Goal: Use online tool/utility: Utilize a website feature to perform a specific function

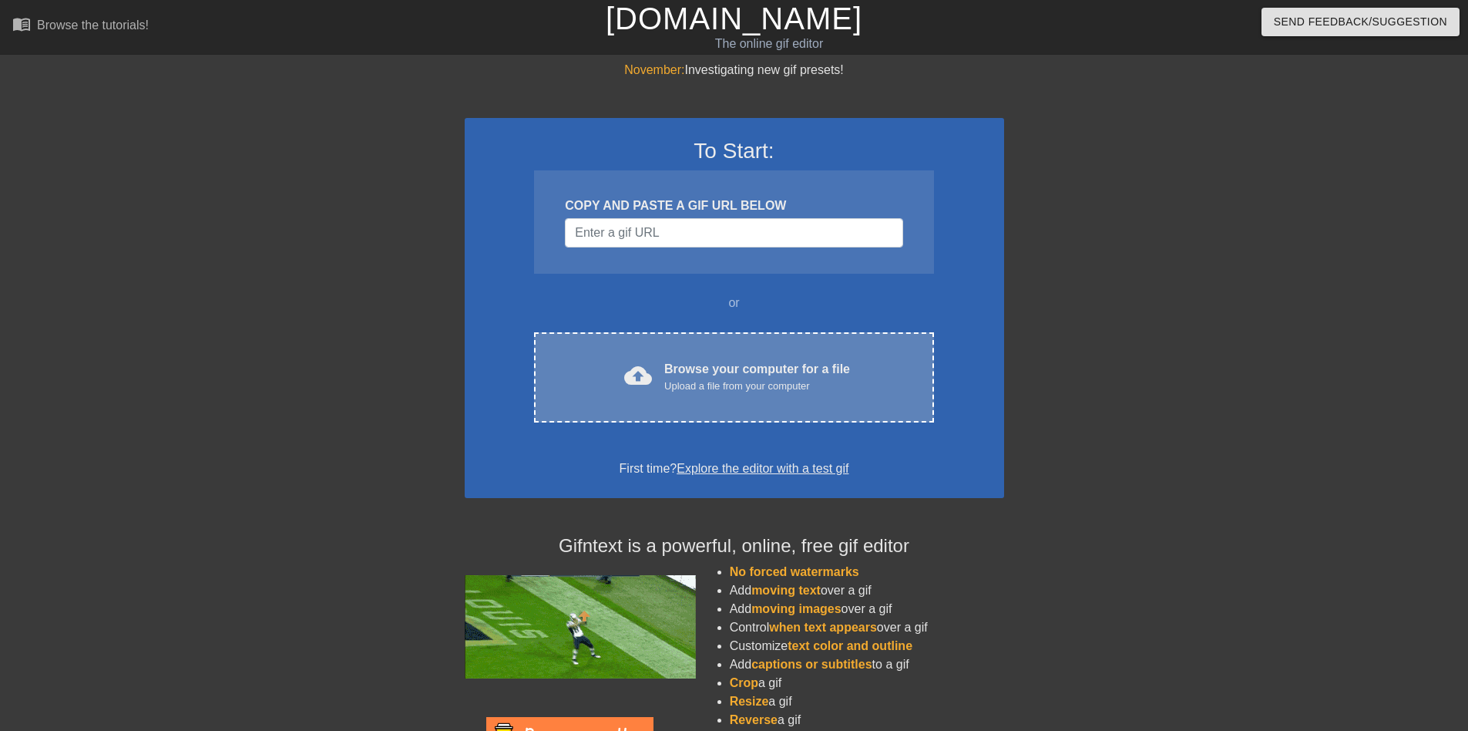
click at [778, 371] on div "Browse your computer for a file Upload a file from your computer" at bounding box center [757, 377] width 186 height 34
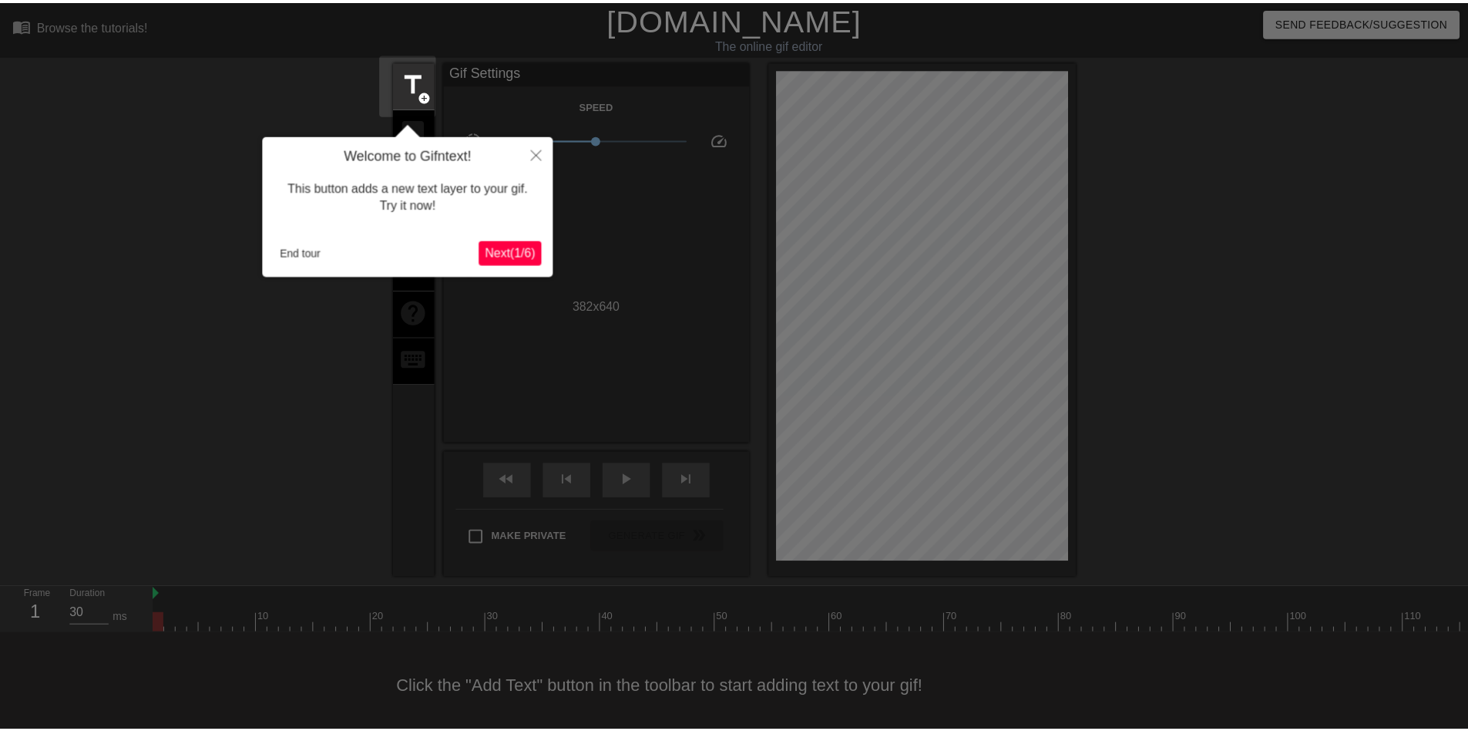
scroll to position [22, 0]
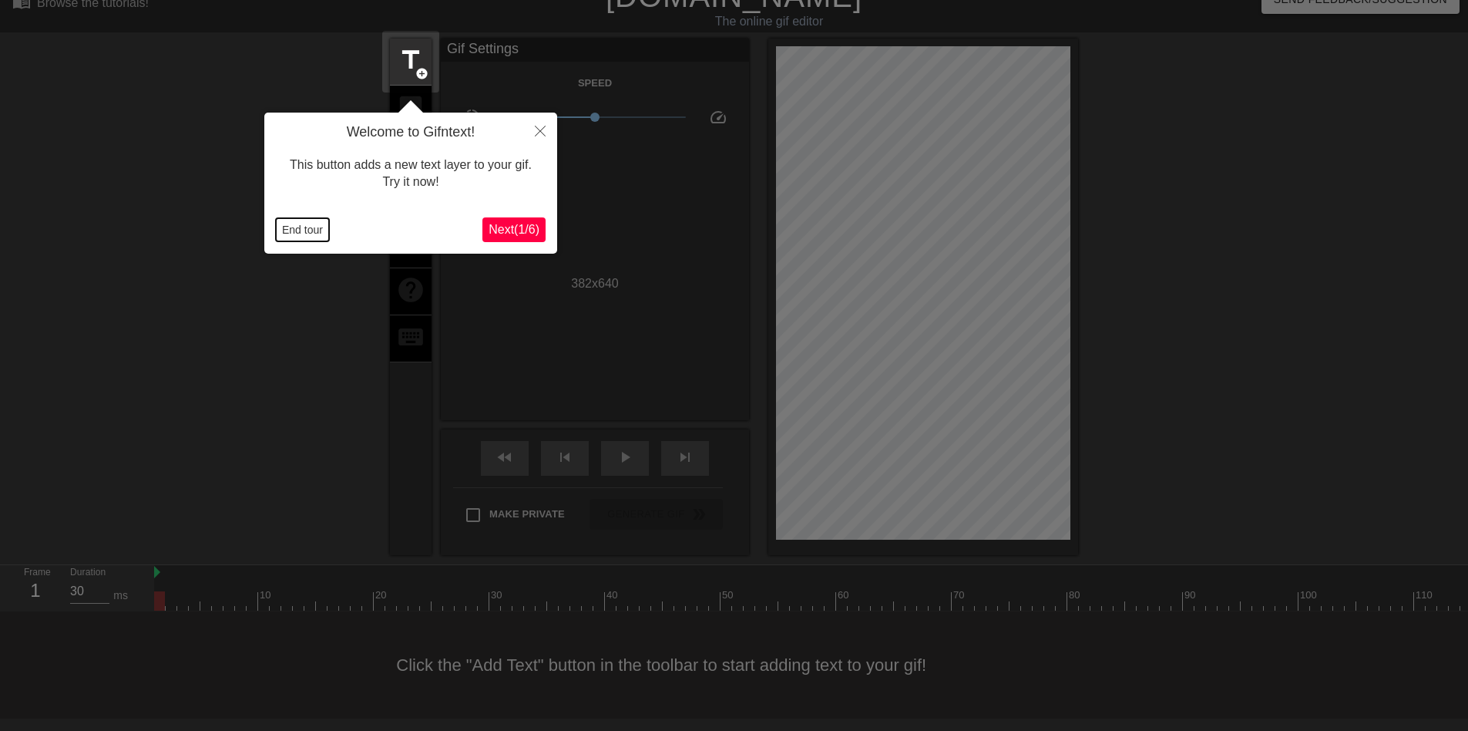
click at [289, 227] on button "End tour" at bounding box center [302, 229] width 53 height 23
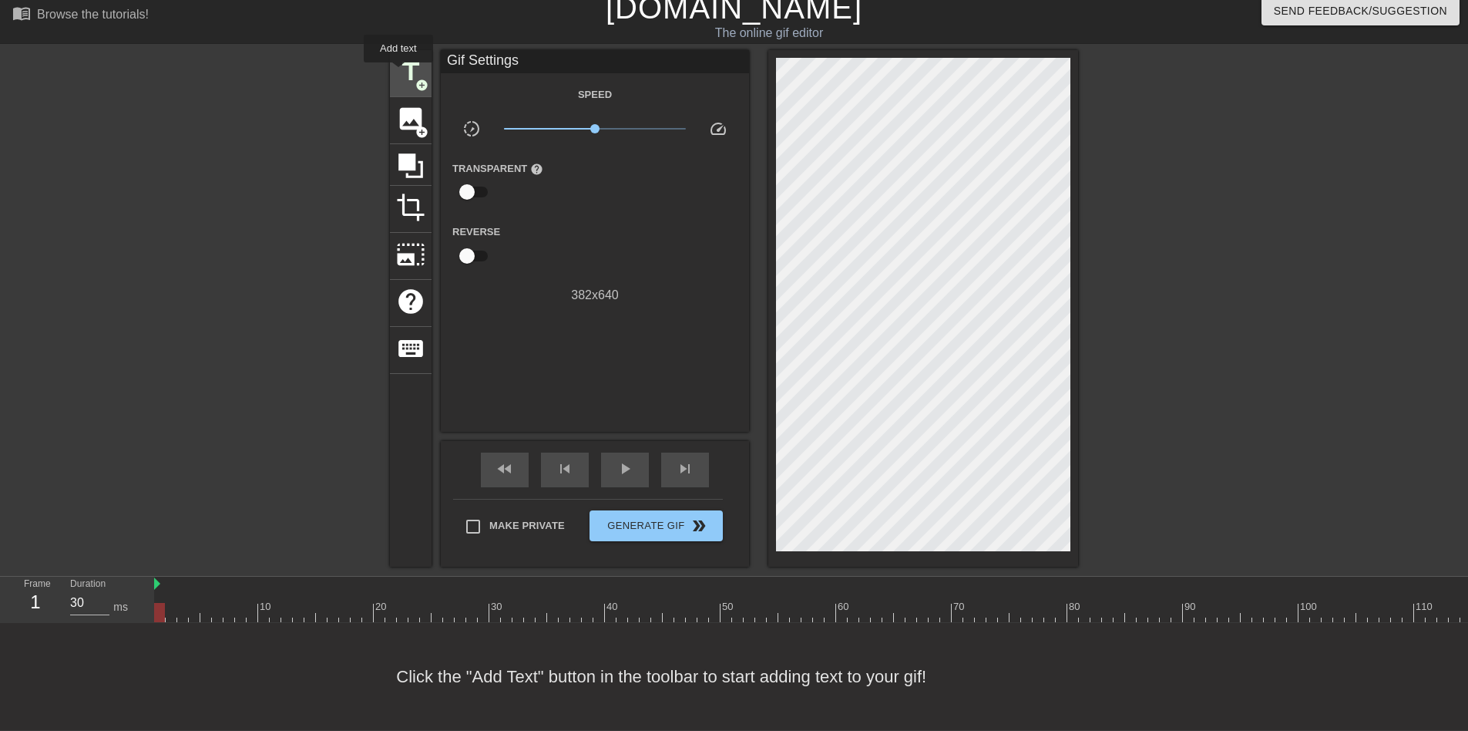
click at [403, 69] on span "title" at bounding box center [410, 71] width 29 height 29
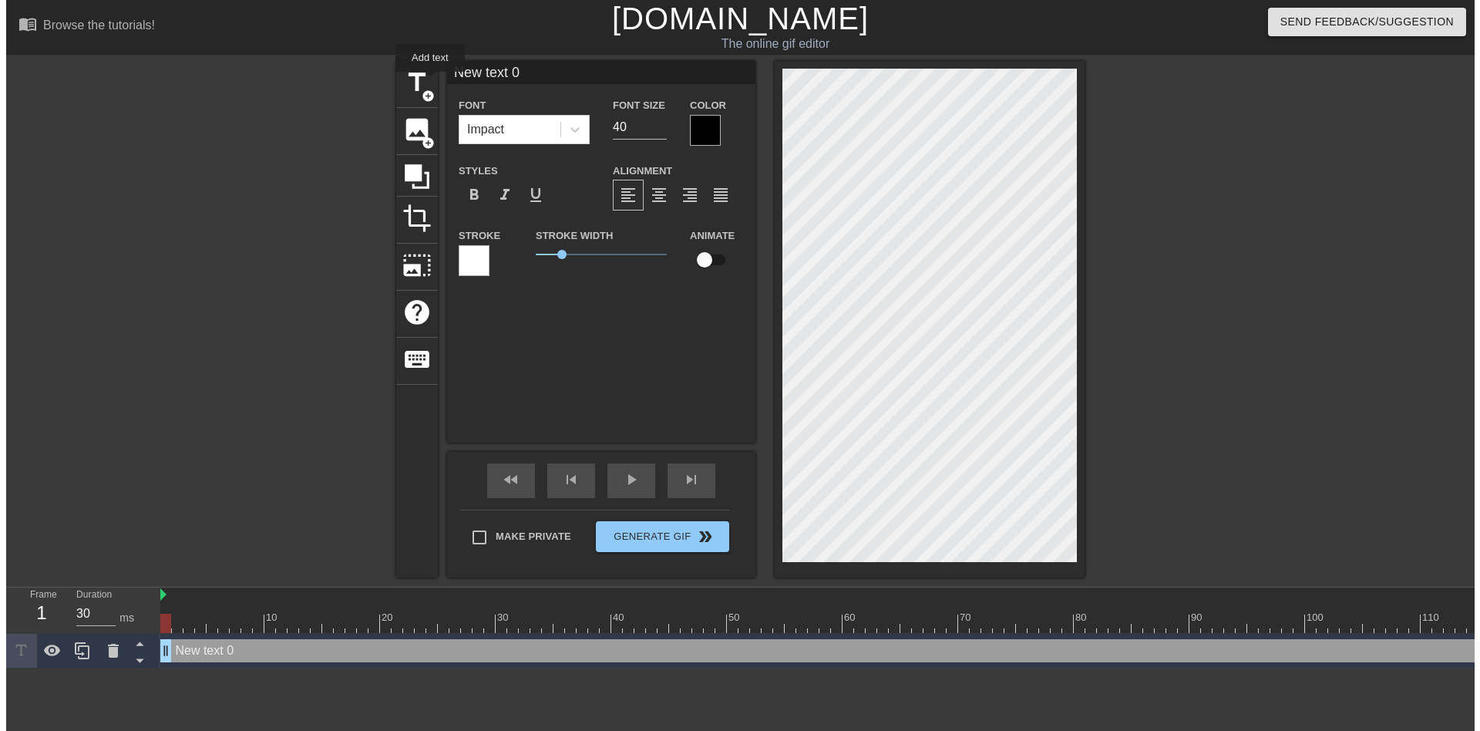
scroll to position [0, 0]
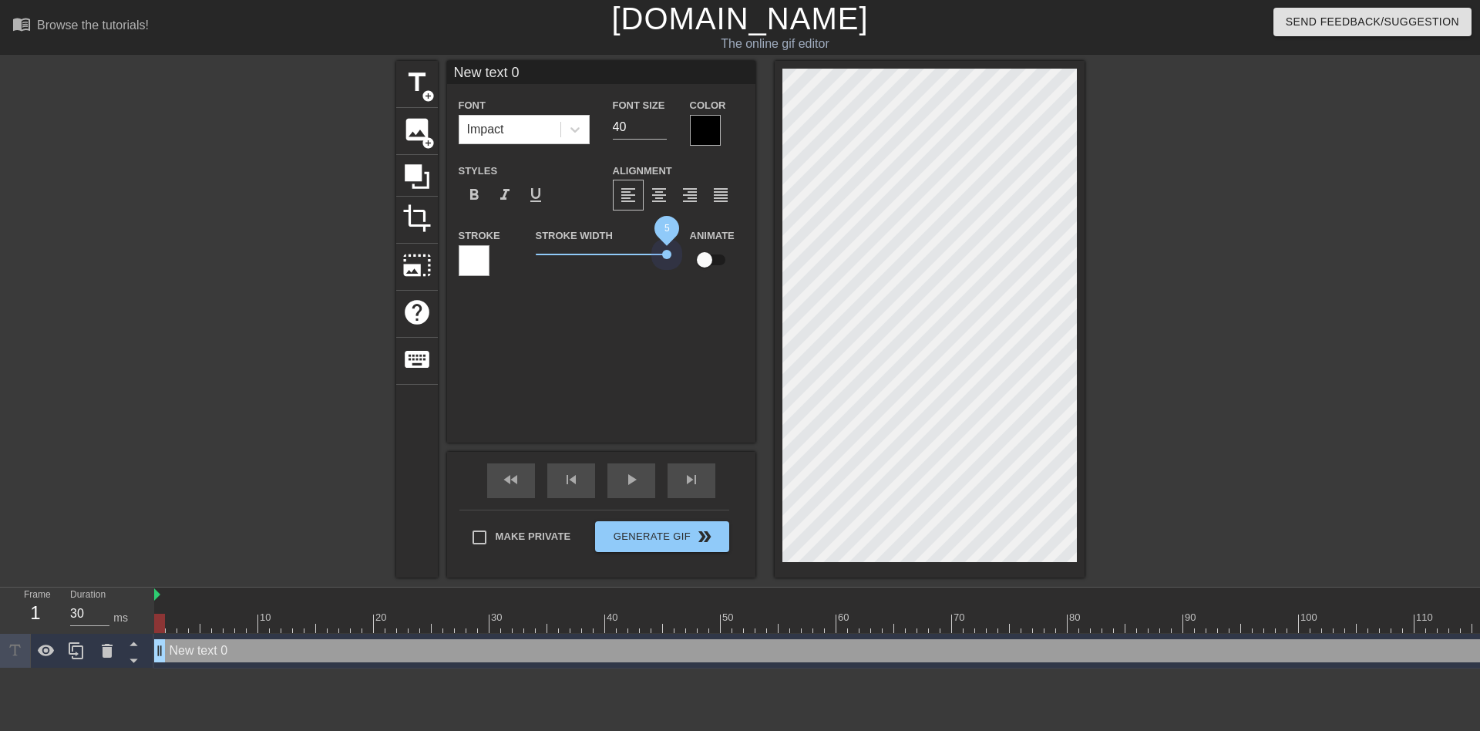
click at [808, 293] on div "title add_circle image add_circle crop photo_size_select_large help keyboard Ne…" at bounding box center [740, 319] width 688 height 516
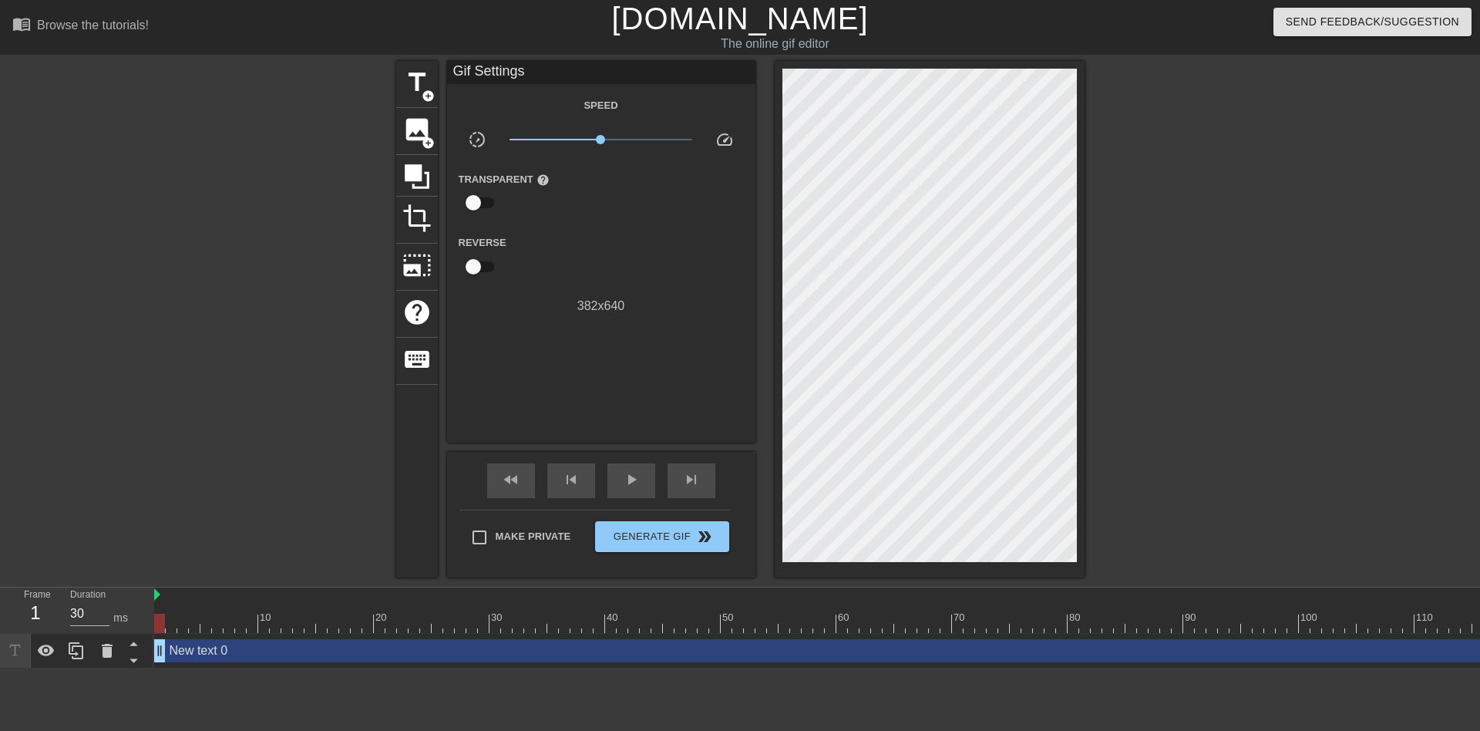
drag, startPoint x: 573, startPoint y: 257, endPoint x: 566, endPoint y: 285, distance: 28.6
click at [566, 285] on div "title add_circle image add_circle crop photo_size_select_large help keyboard Gi…" at bounding box center [740, 319] width 688 height 516
click at [481, 205] on input "checkbox" at bounding box center [473, 202] width 88 height 29
checkbox input "true"
drag, startPoint x: 570, startPoint y: 217, endPoint x: 596, endPoint y: 209, distance: 26.6
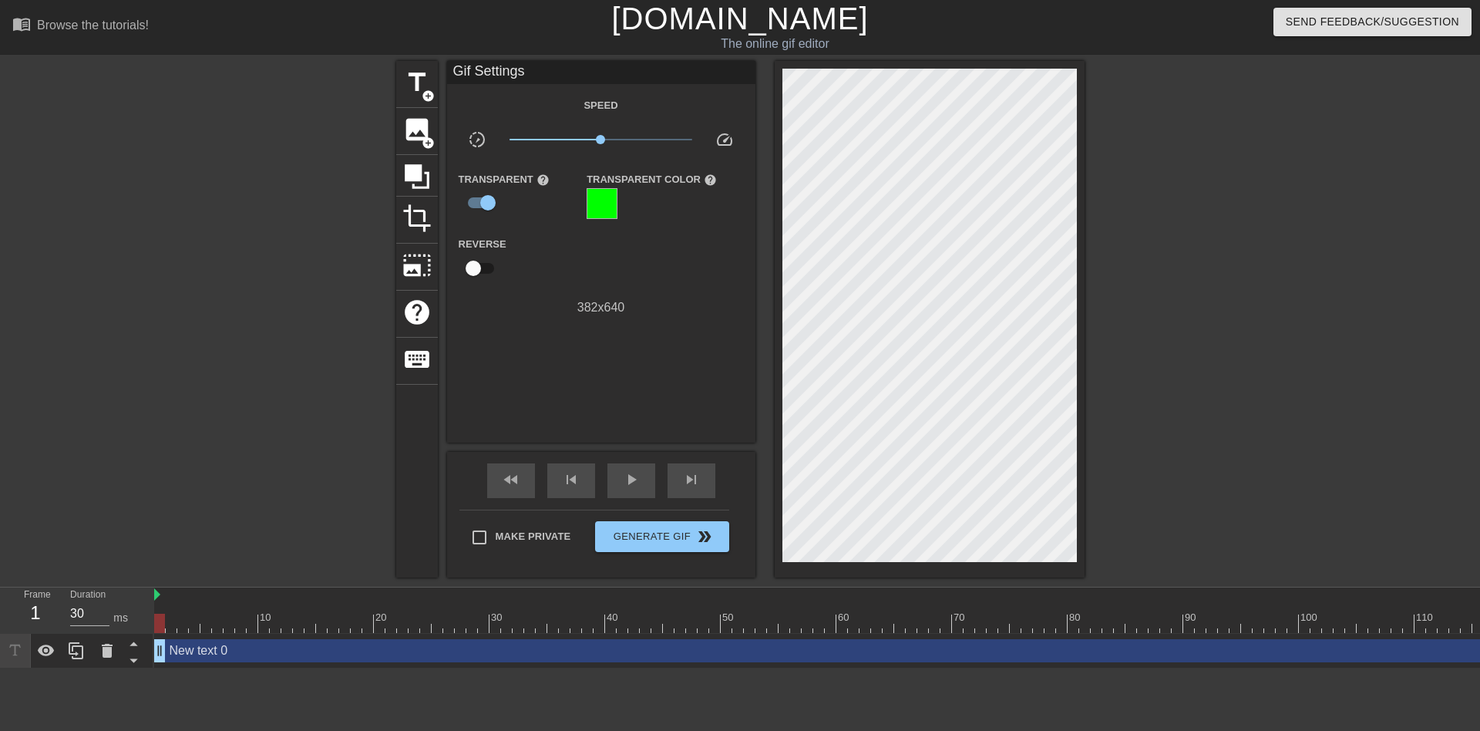
click at [570, 217] on div "Transparent help" at bounding box center [511, 195] width 129 height 50
click at [604, 207] on div at bounding box center [602, 203] width 31 height 31
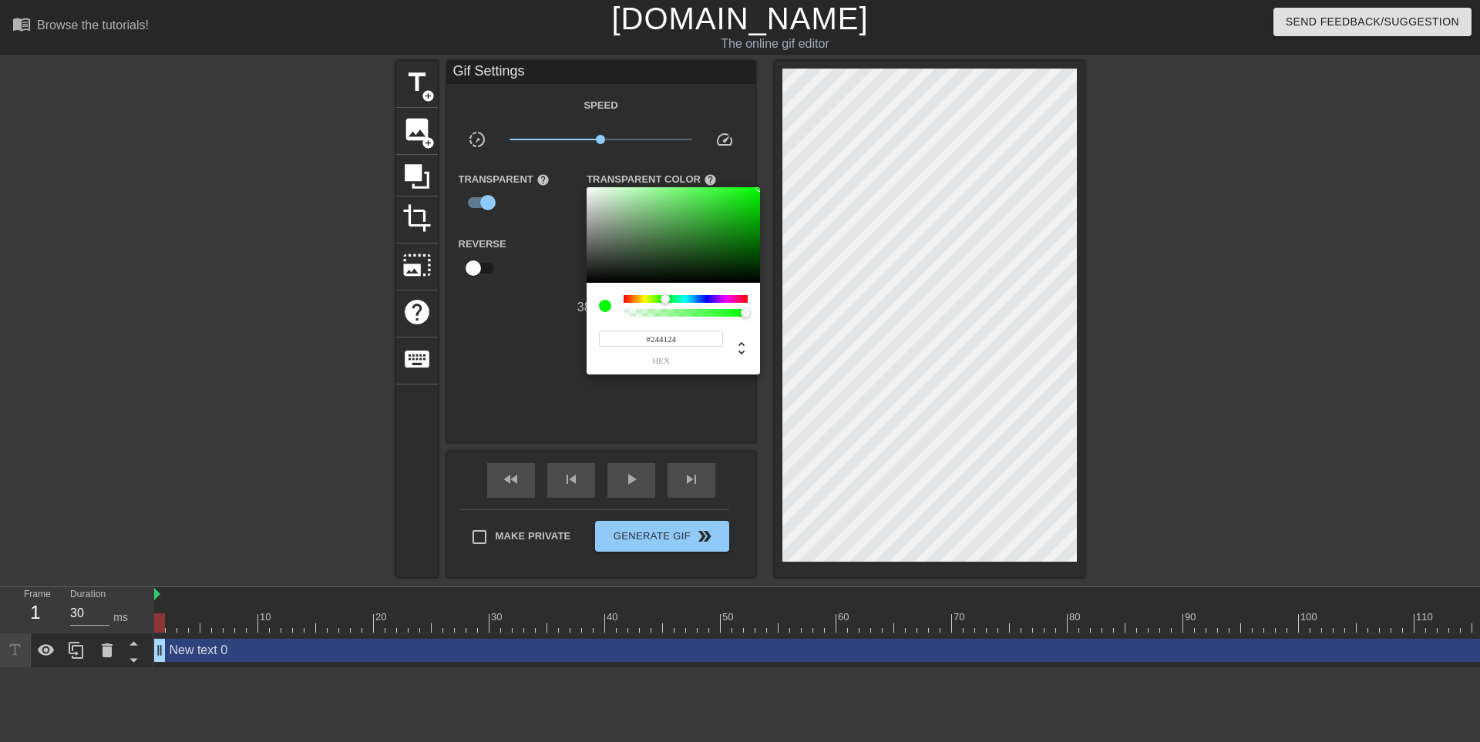
type input "#000000"
drag, startPoint x: 664, startPoint y: 257, endPoint x: 500, endPoint y: 351, distance: 188.5
click at [505, 345] on div "#000000 hex" at bounding box center [740, 371] width 1480 height 742
click at [469, 388] on div at bounding box center [740, 371] width 1480 height 742
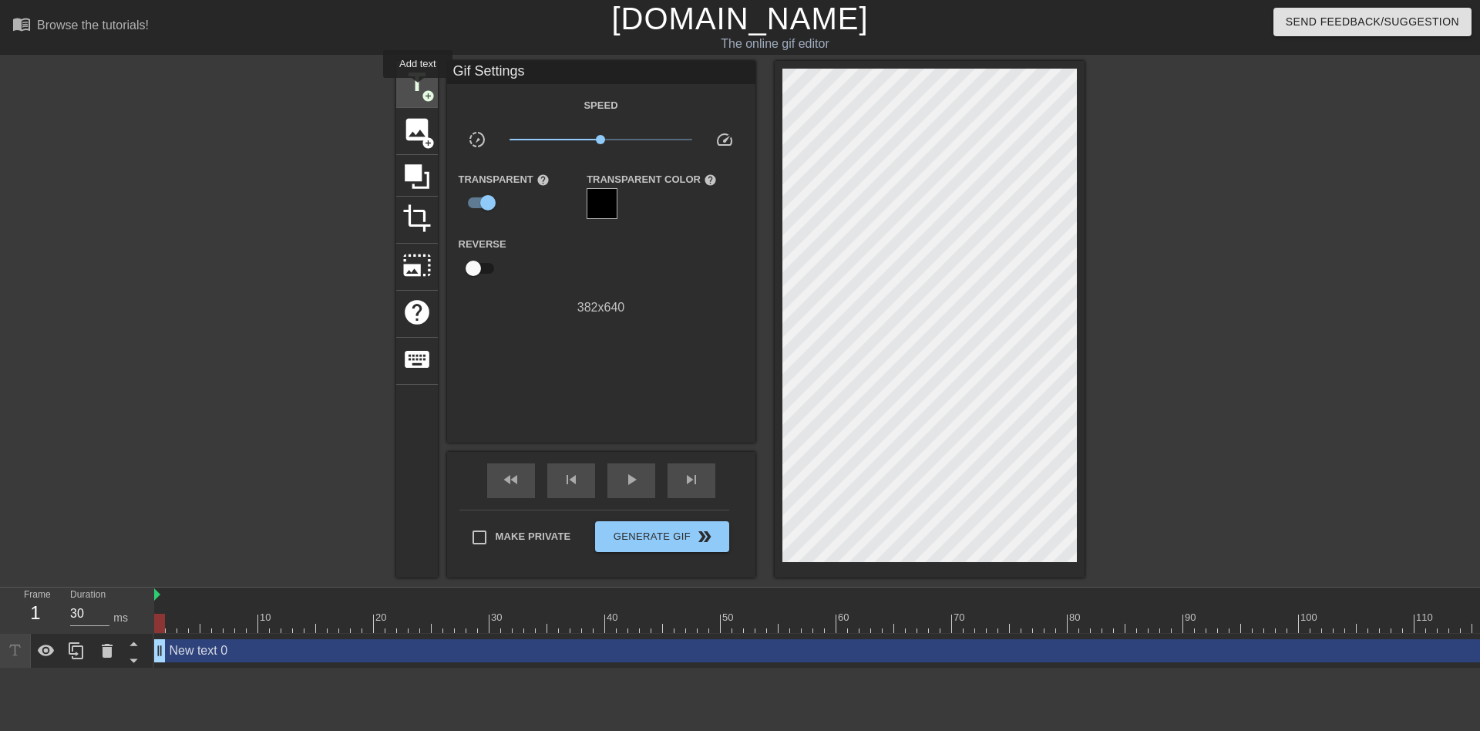
click at [418, 88] on span "title" at bounding box center [416, 82] width 29 height 29
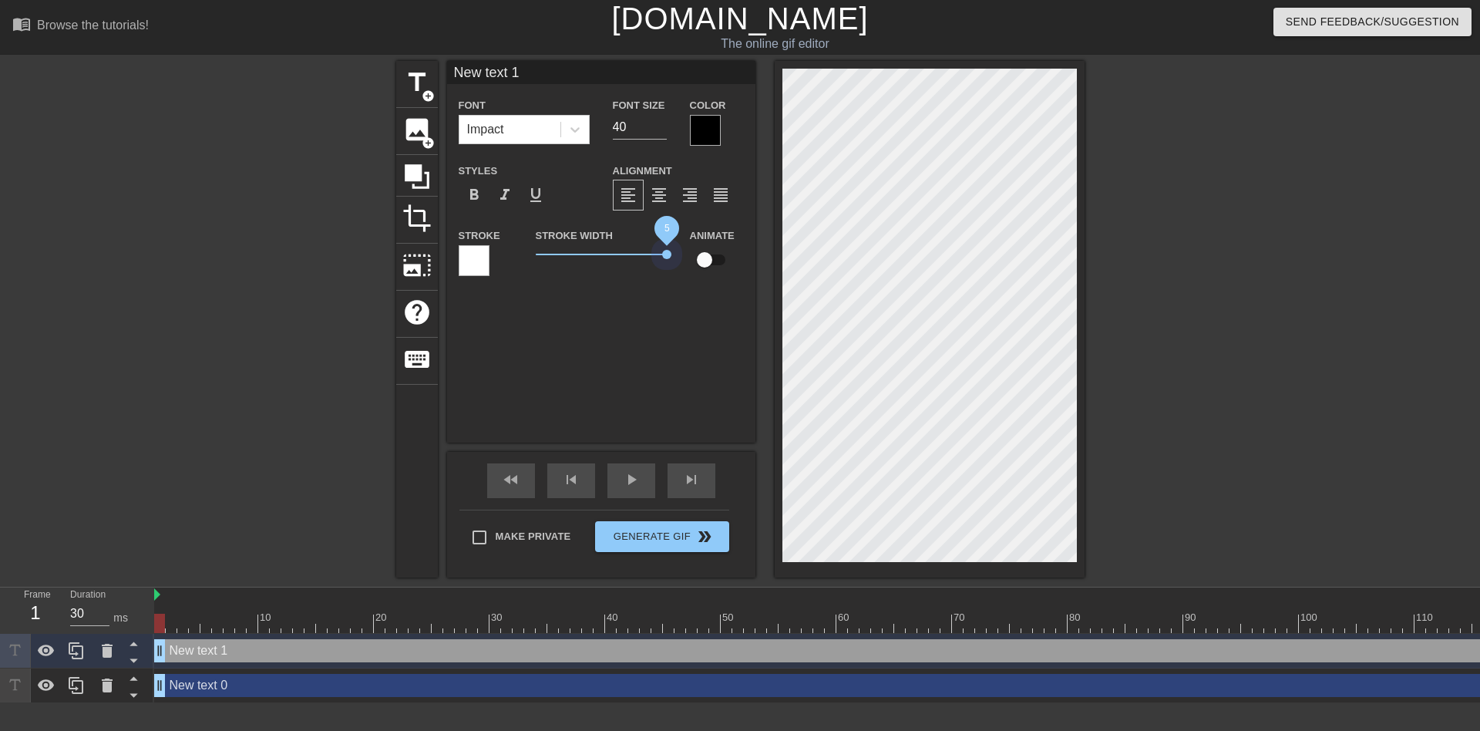
drag, startPoint x: 563, startPoint y: 258, endPoint x: 698, endPoint y: 276, distance: 136.0
click at [699, 274] on div "Stroke Stroke Width 5 Animate" at bounding box center [601, 258] width 308 height 64
click at [667, 314] on div "New text 1 Font Impact Font Size 40 Color Styles format_bold format_italic form…" at bounding box center [601, 252] width 308 height 382
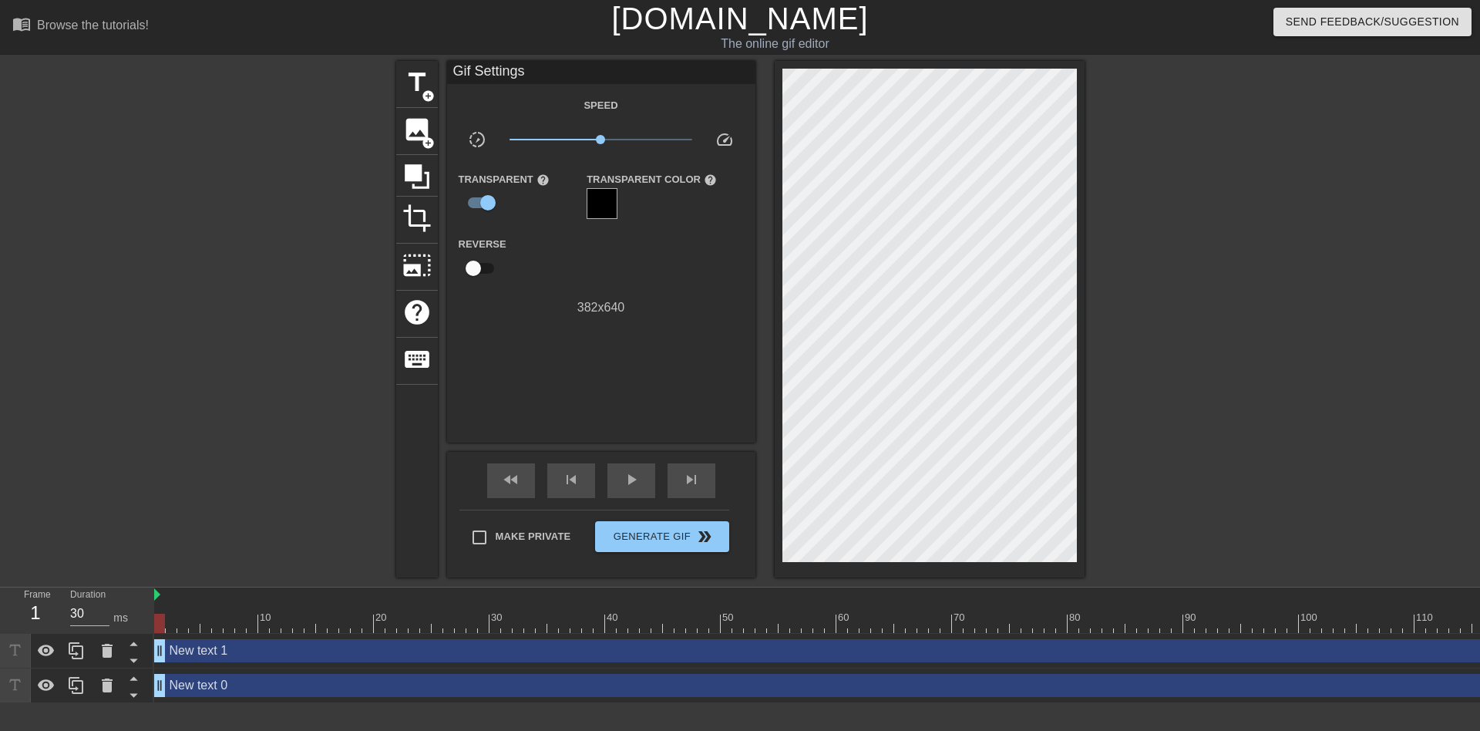
click at [1112, 379] on div "title add_circle image add_circle crop photo_size_select_large help keyboard Gi…" at bounding box center [740, 319] width 1480 height 516
drag, startPoint x: 1081, startPoint y: 348, endPoint x: 761, endPoint y: 355, distance: 320.0
click at [759, 361] on div "title add_circle image add_circle crop photo_size_select_large help keyboard Gi…" at bounding box center [740, 319] width 688 height 516
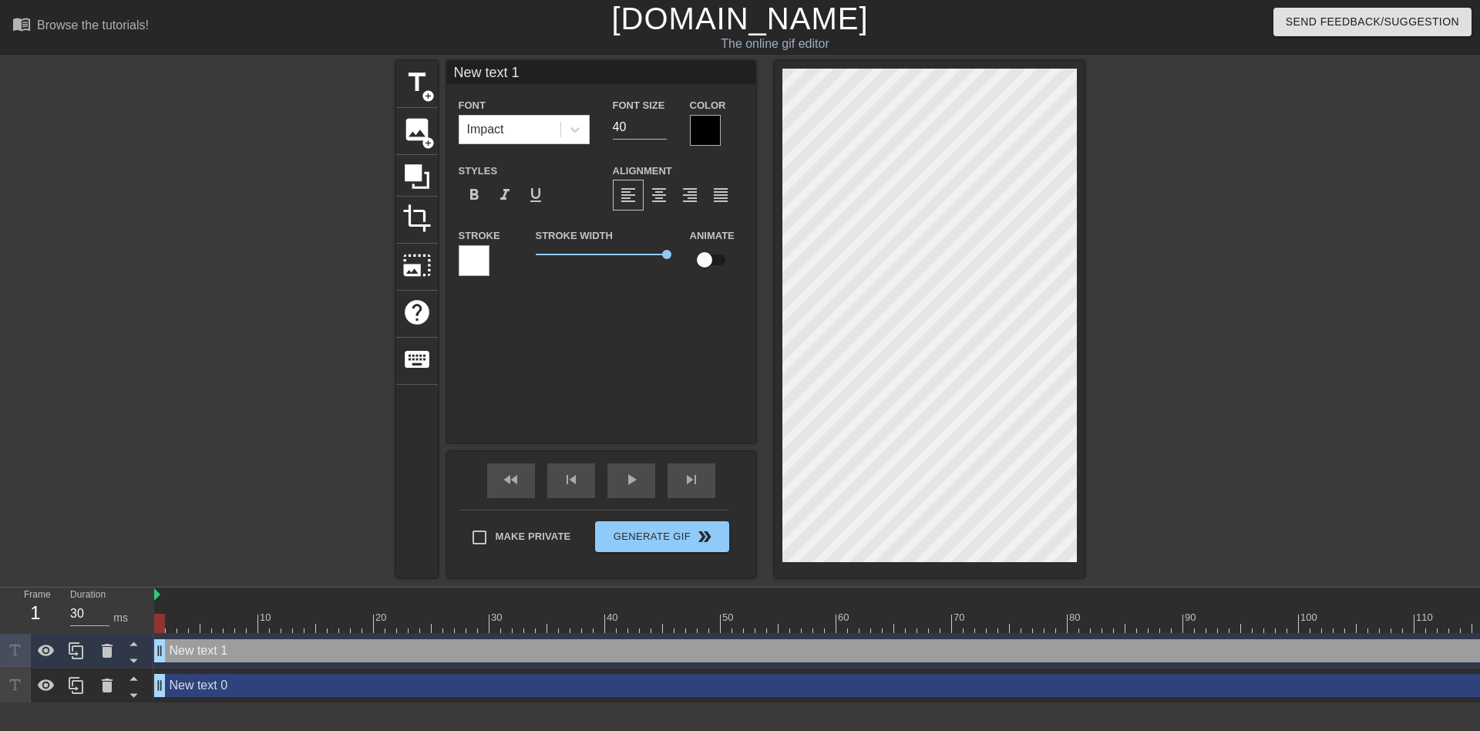
click at [81, 292] on div "title add_circle image add_circle crop photo_size_select_large help keyboard Ne…" at bounding box center [740, 319] width 1480 height 516
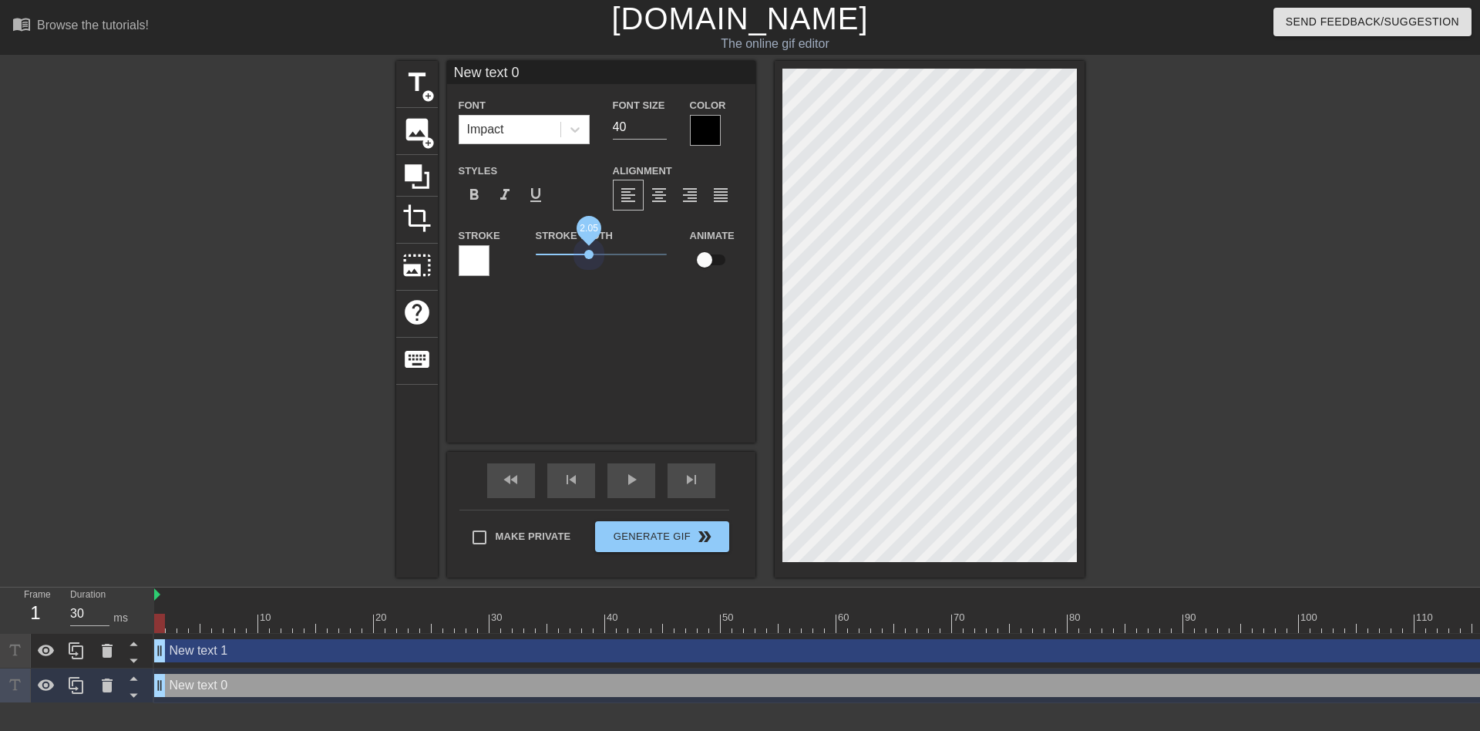
drag, startPoint x: 607, startPoint y: 254, endPoint x: 590, endPoint y: 261, distance: 19.0
click at [590, 261] on span "2.05" at bounding box center [601, 254] width 131 height 18
drag, startPoint x: 590, startPoint y: 261, endPoint x: 562, endPoint y: 263, distance: 27.8
click at [562, 263] on span "1.65" at bounding box center [601, 254] width 131 height 18
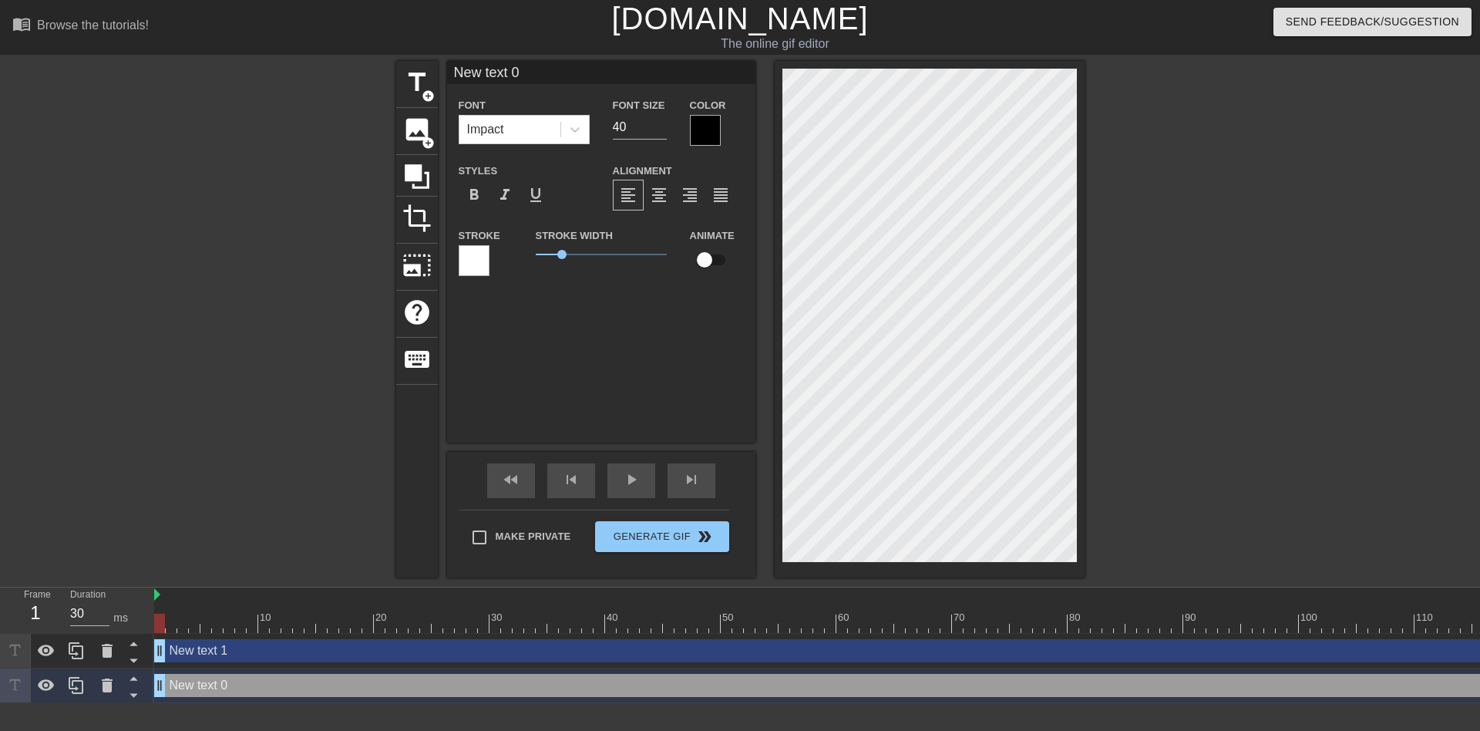
type input "= text 0"
type textarea "= text 0"
type input "= text"
type textarea "= text"
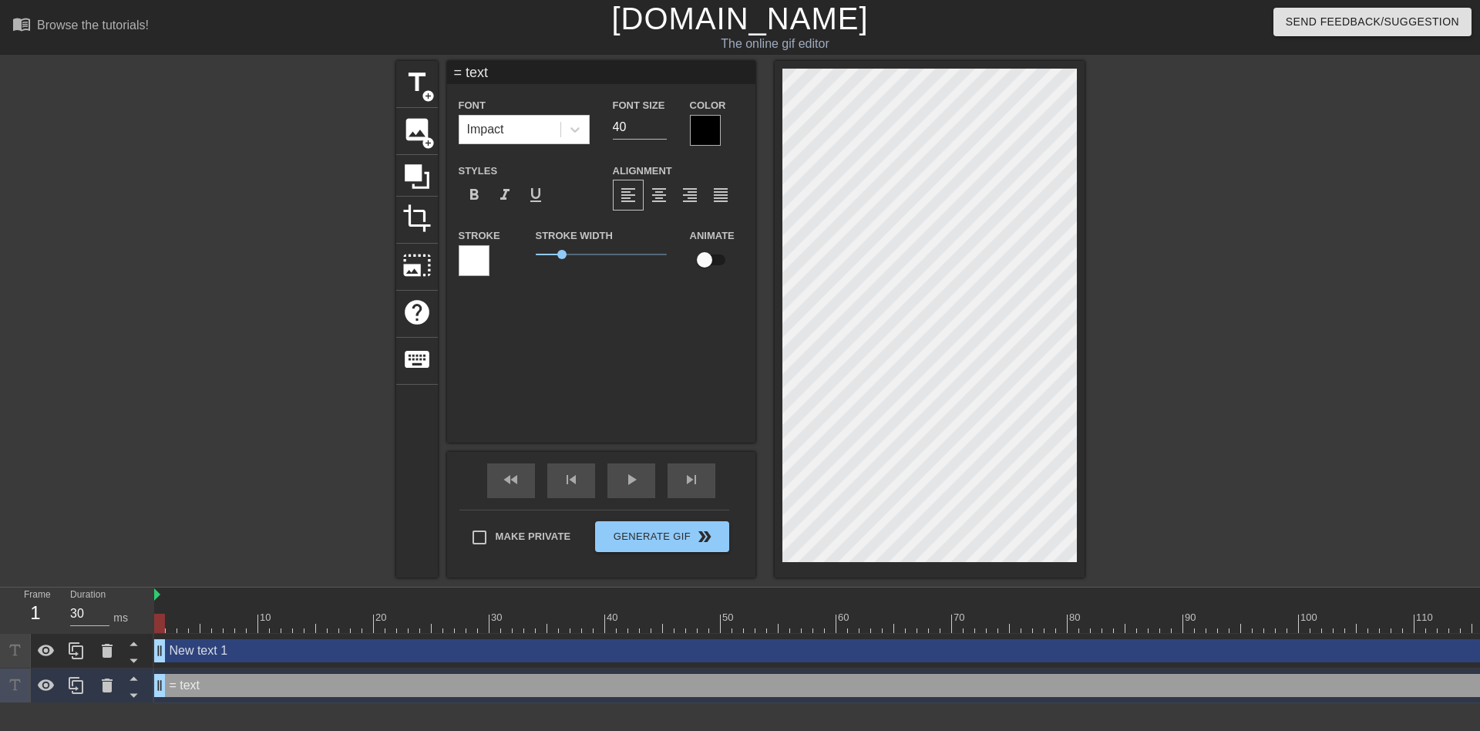
type input "= text"
type textarea "= text"
type input "= tex"
type textarea "= tex"
type input "= te"
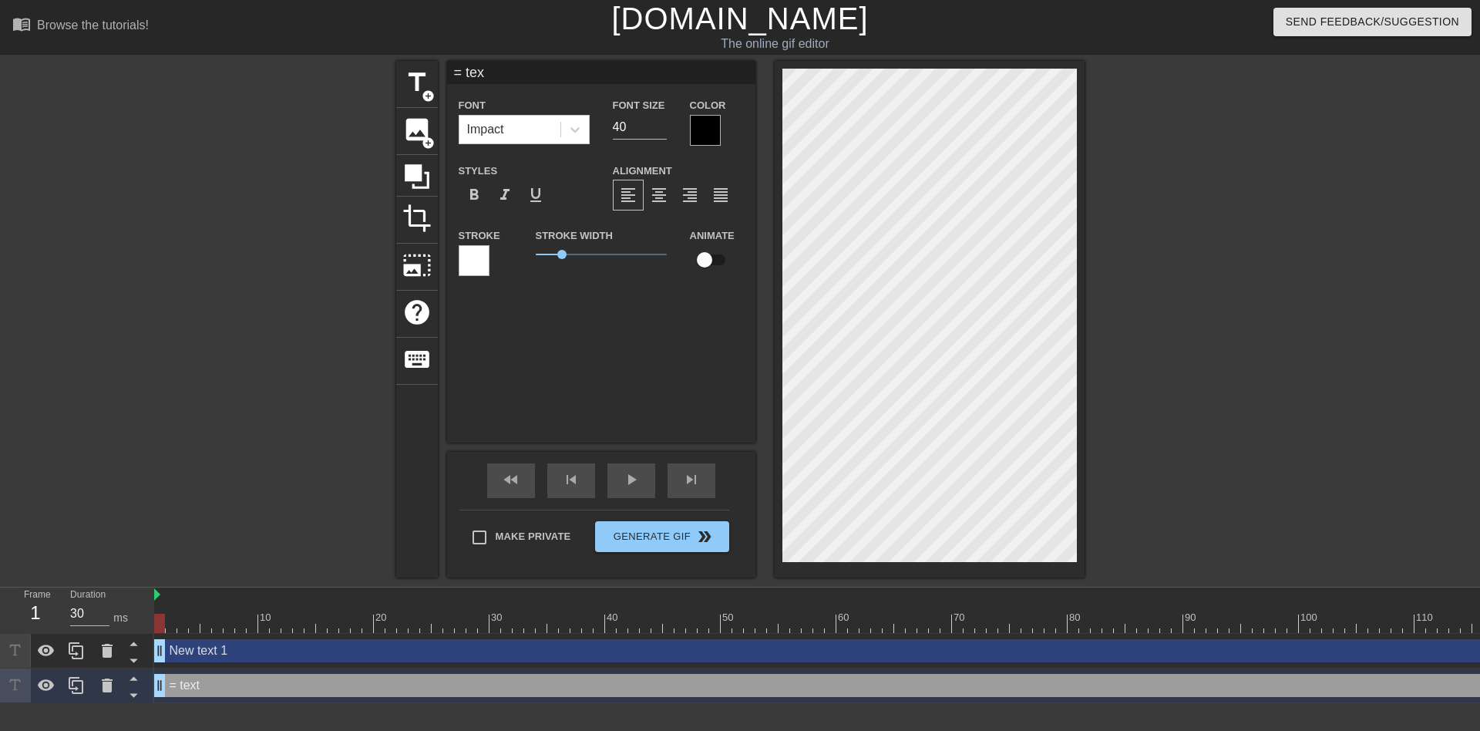
type textarea "= te"
type input "= t"
type textarea "= t"
type input "="
type textarea "="
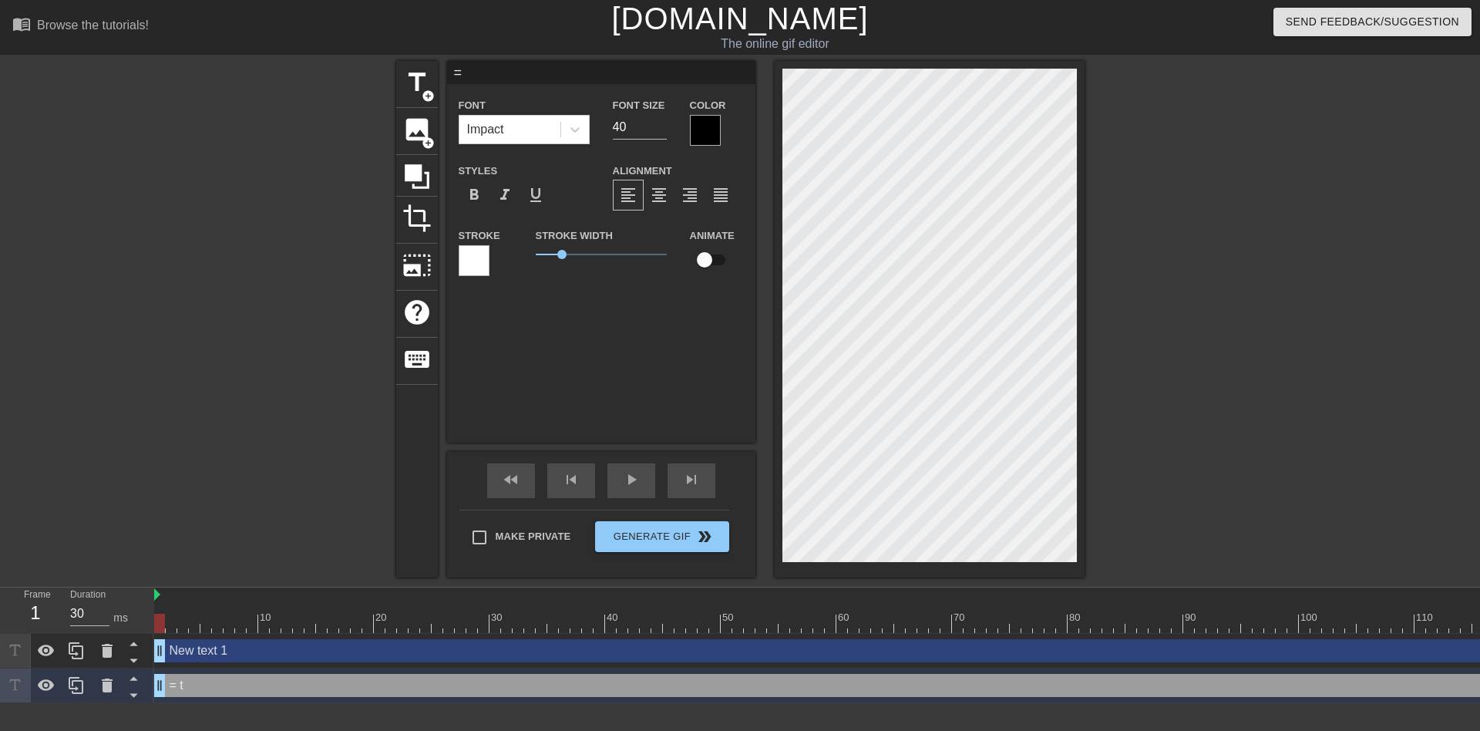
type input "="
type textarea "="
type input "P"
type textarea "P"
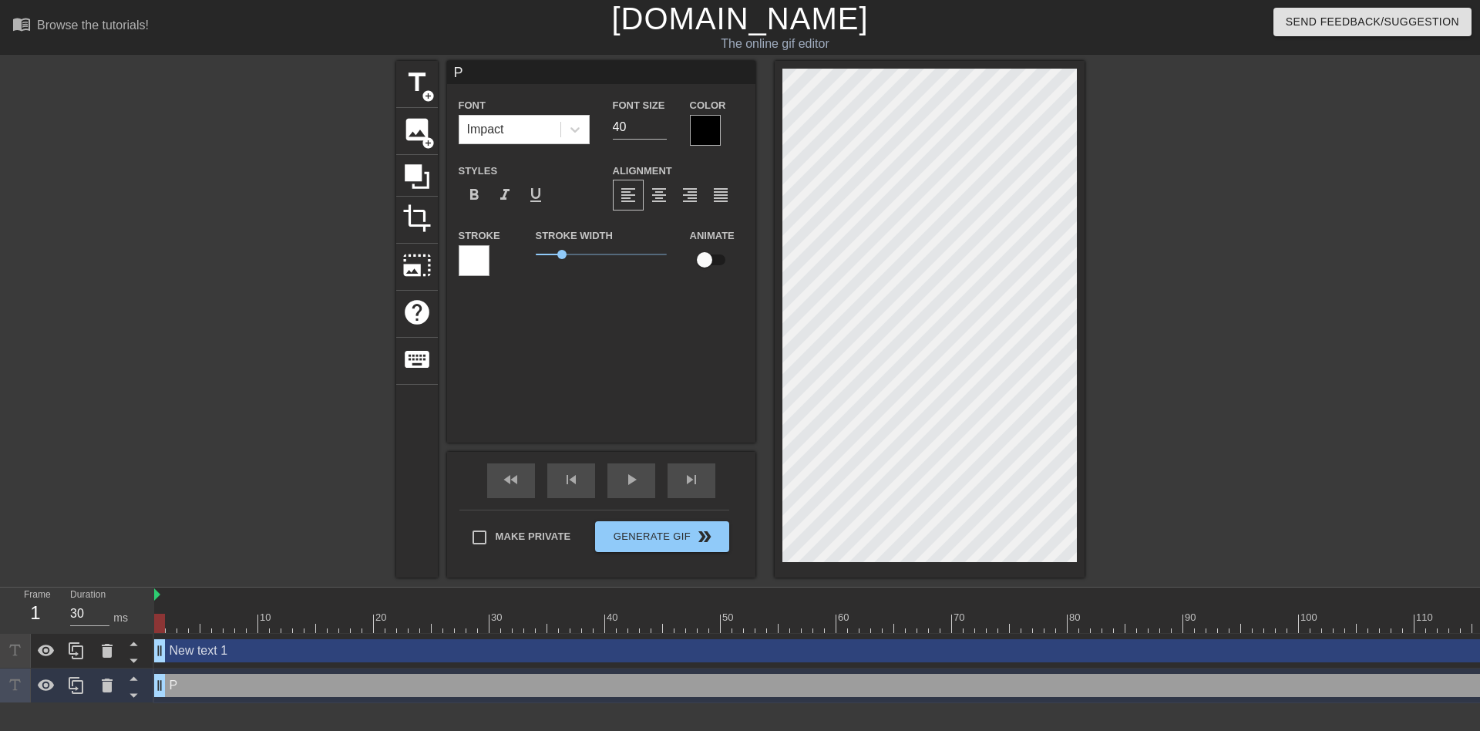
type input "Po"
type textarea "Po"
type input "Pov"
type textarea "Pov"
type input "Po"
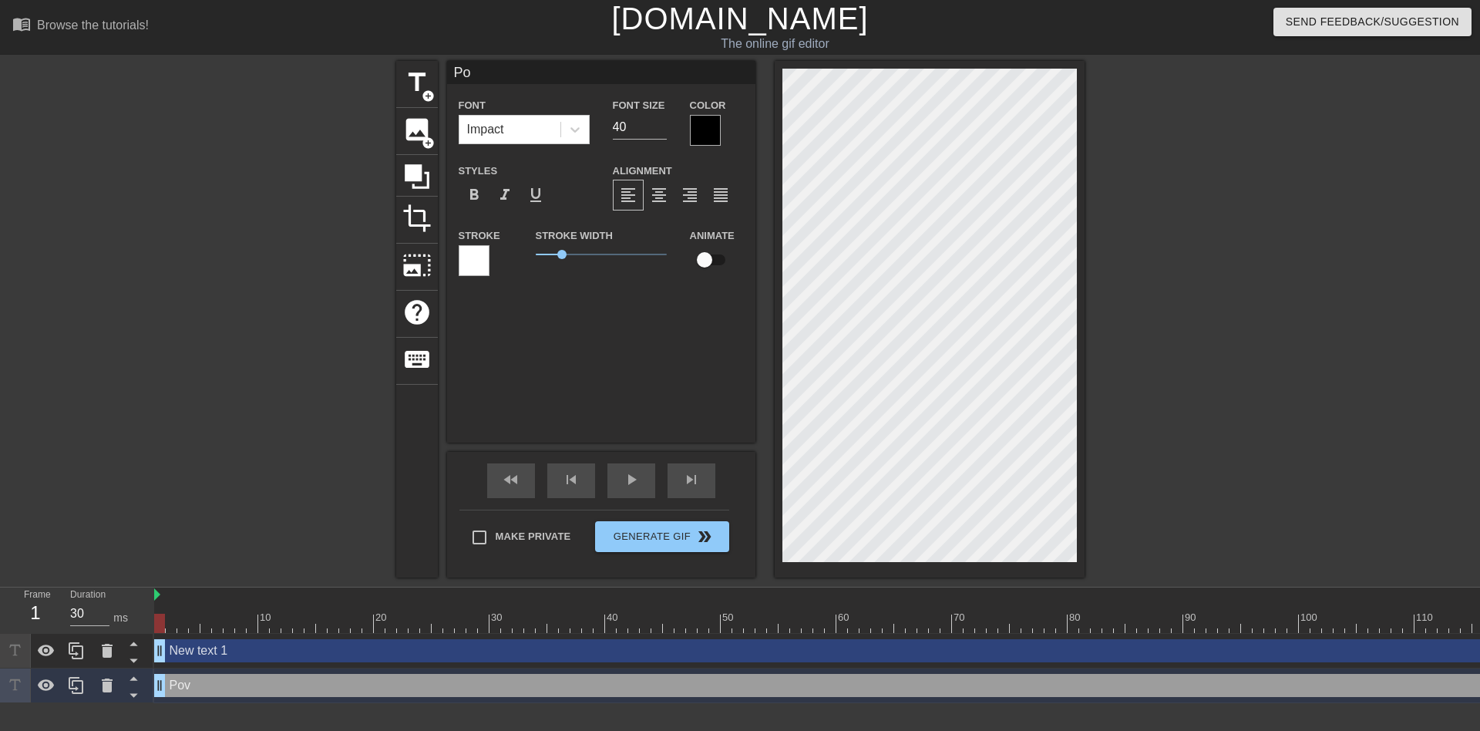
type textarea "Po"
type input "P"
type textarea "P"
type input "PO"
type textarea "PO"
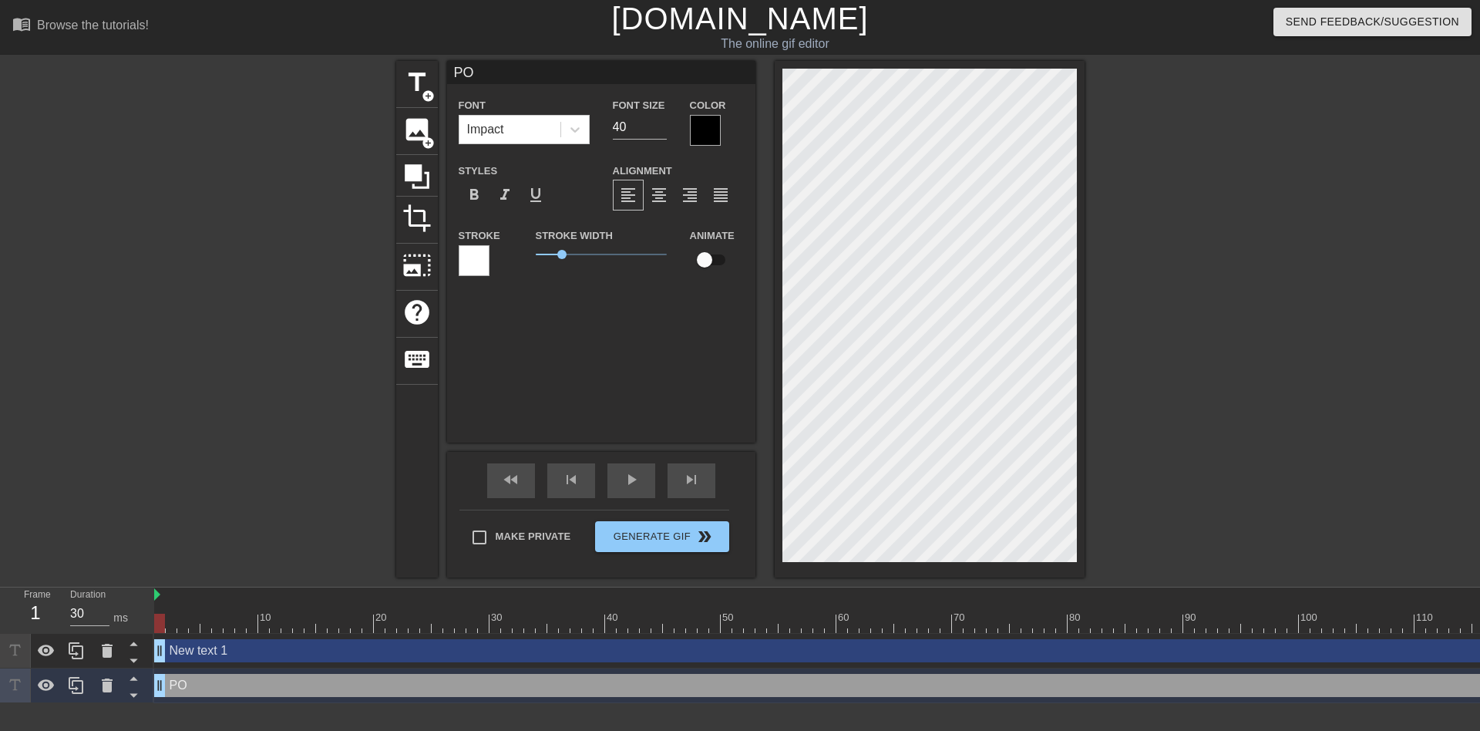
type input "POV"
type textarea "POV"
type input "POV""
type textarea "POV""
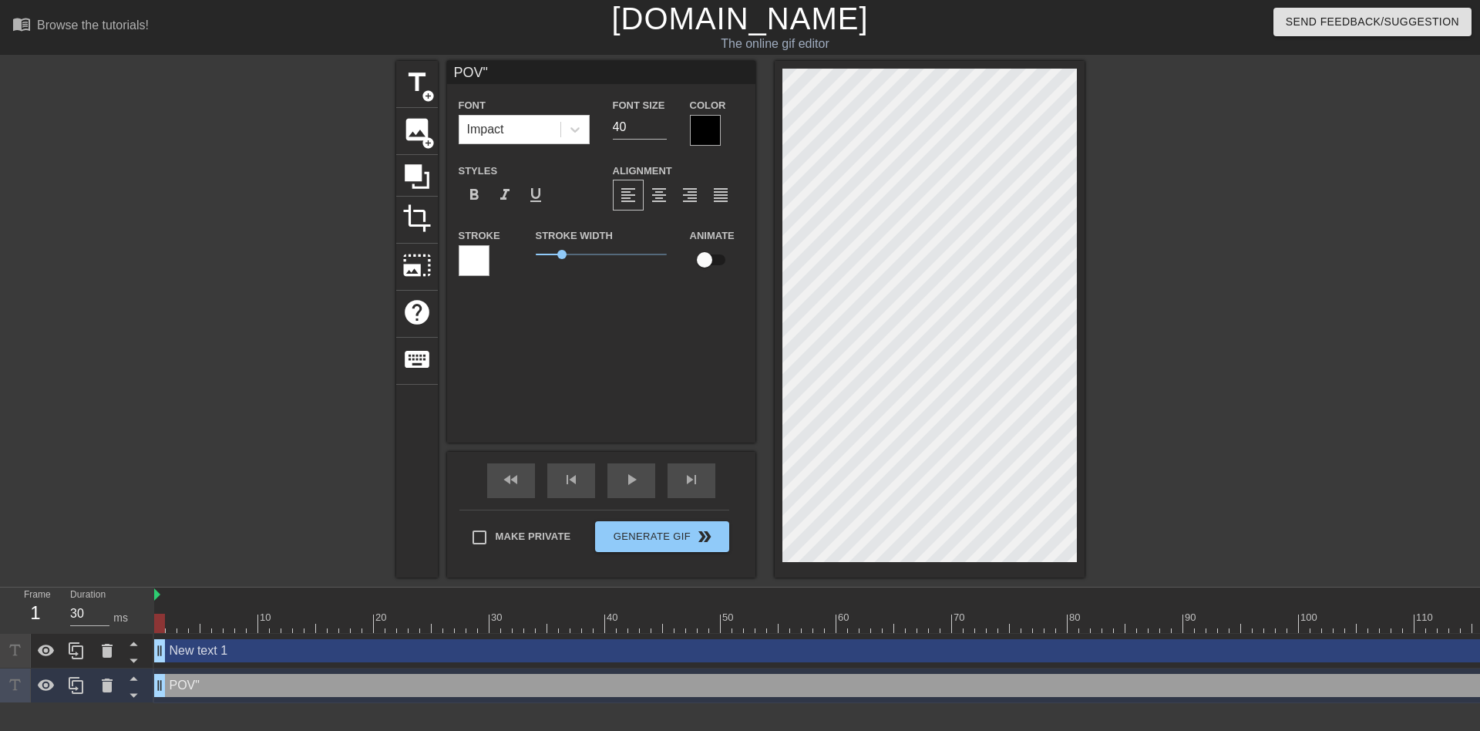
type input "POV"
type textarea "POV"
type input "POV:"
type textarea "POV:"
type input "POV:h"
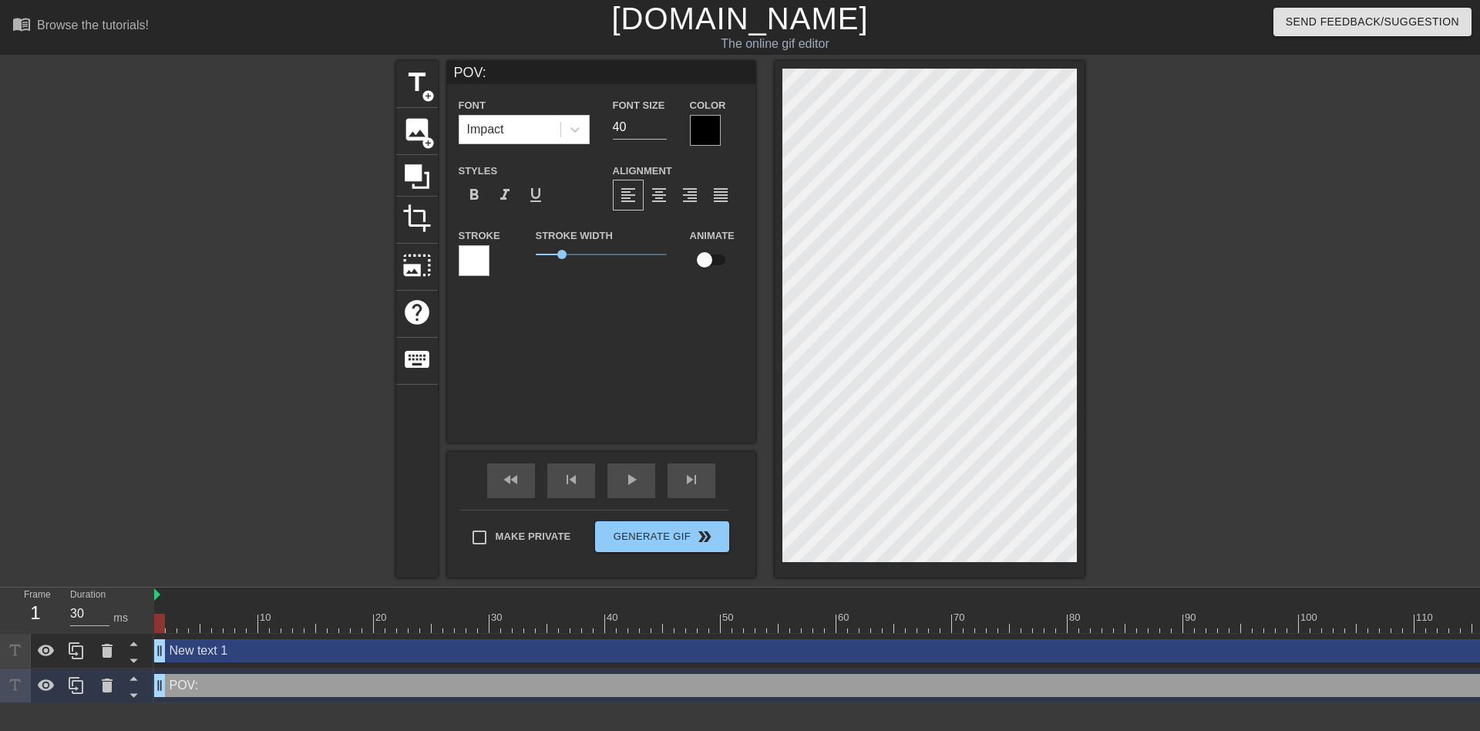
type textarea "POV:h"
type input "POV:ha"
type textarea "POV:ha"
type input "POV:hac"
type textarea "POV:hac"
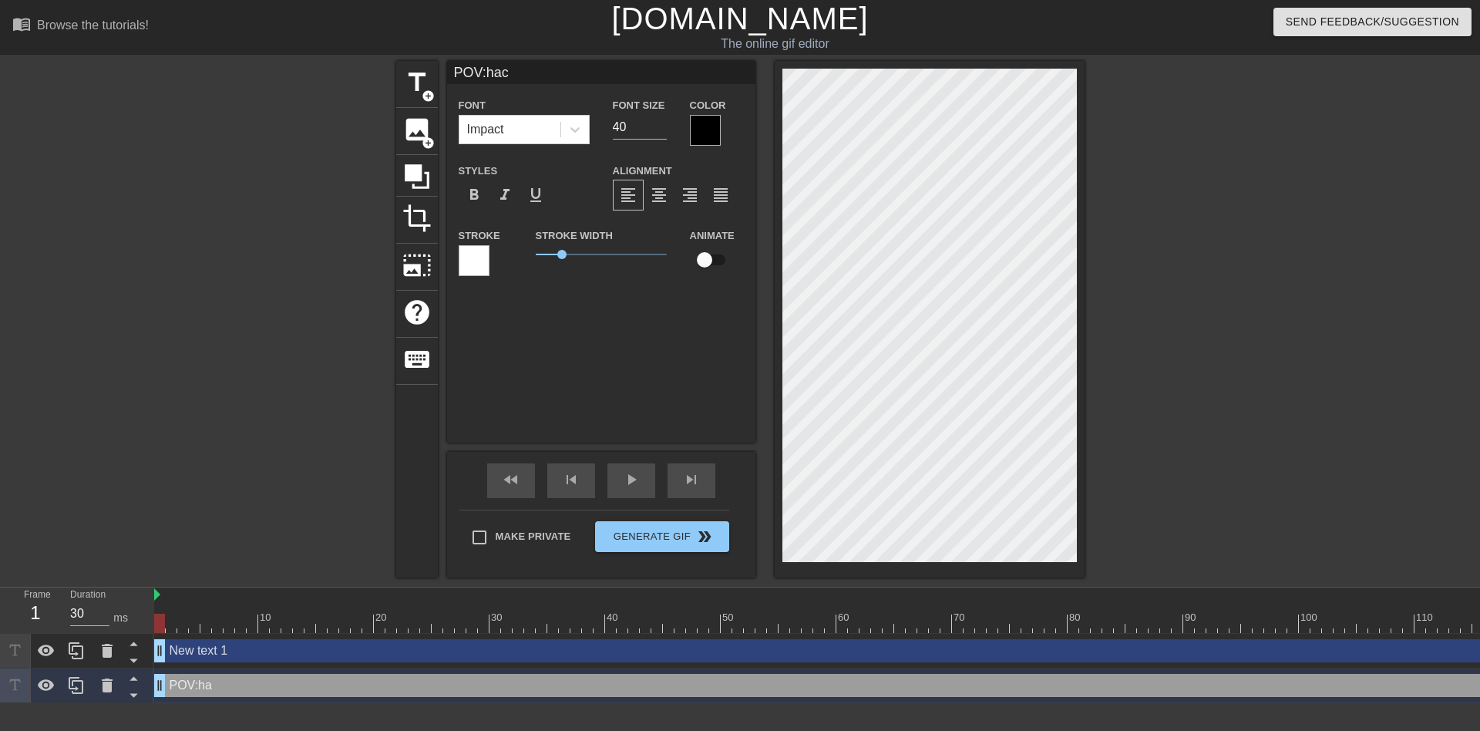
type input "POV:hack"
type textarea "POV:hack"
type input "POV:hacke"
type textarea "POV:hacke"
type input "POV:hacker"
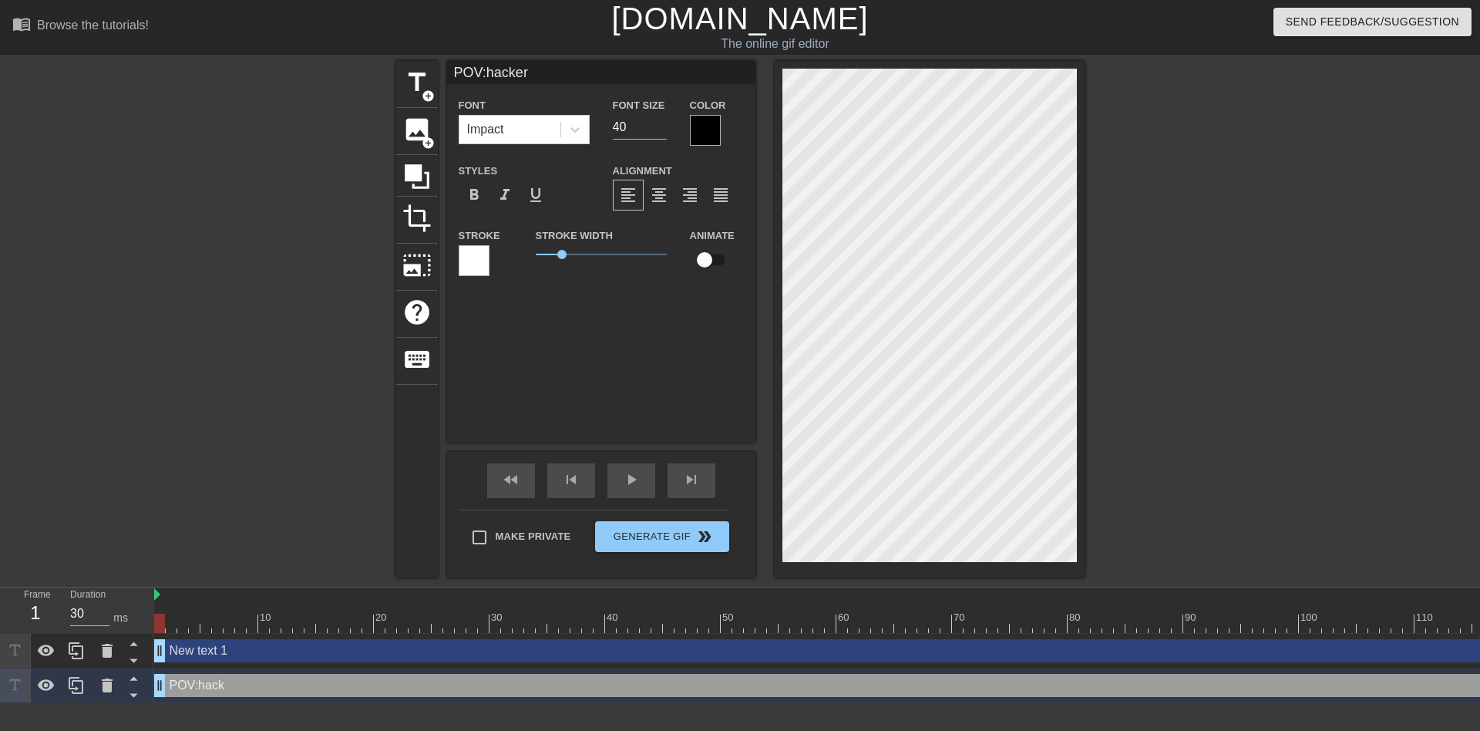
type textarea "POV:hacker"
type input "POV:hackers"
type textarea "POV:hackers"
type input "POV:hackers"
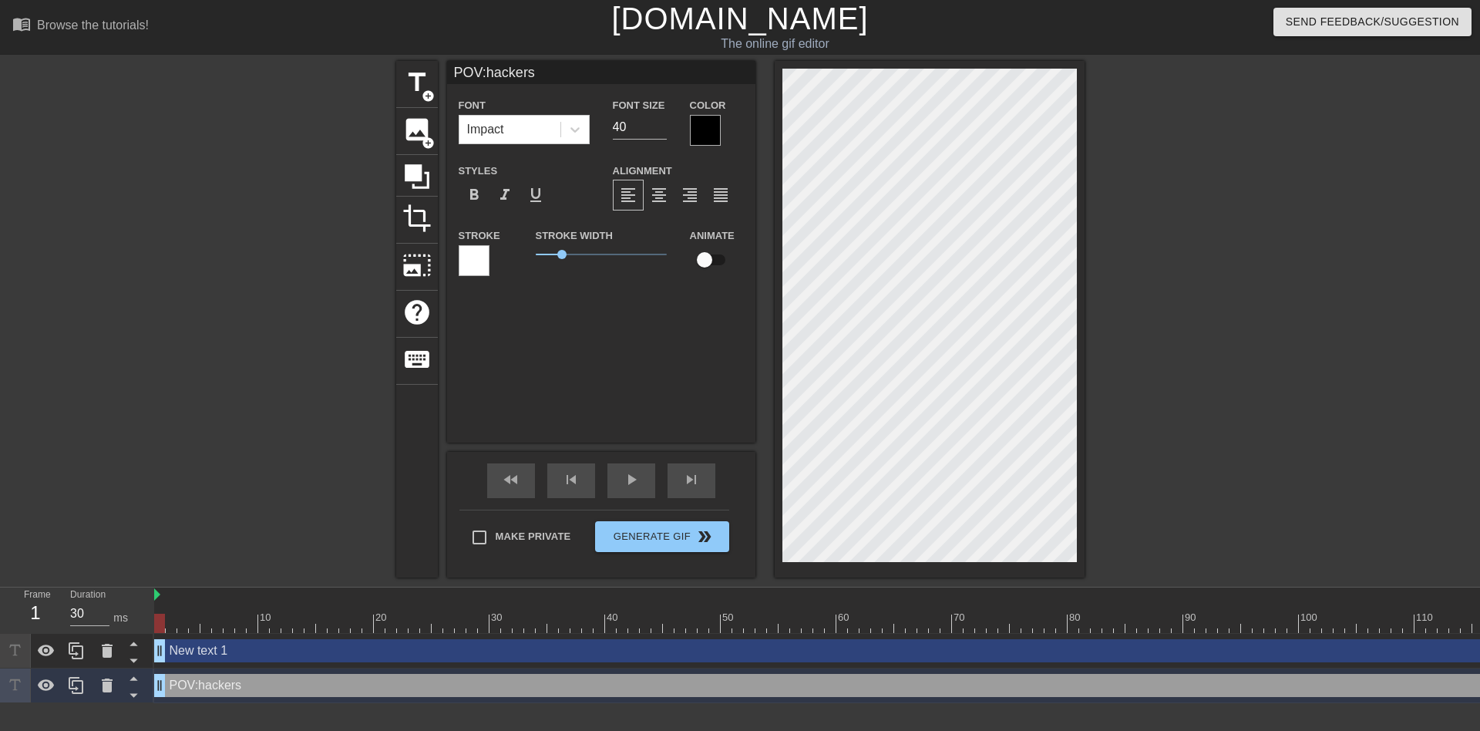
type textarea "POV:hackers"
type input "POV:hackers"
type textarea "POV:hackers"
type input "POV:hackers6"
type textarea "POV:hackers6"
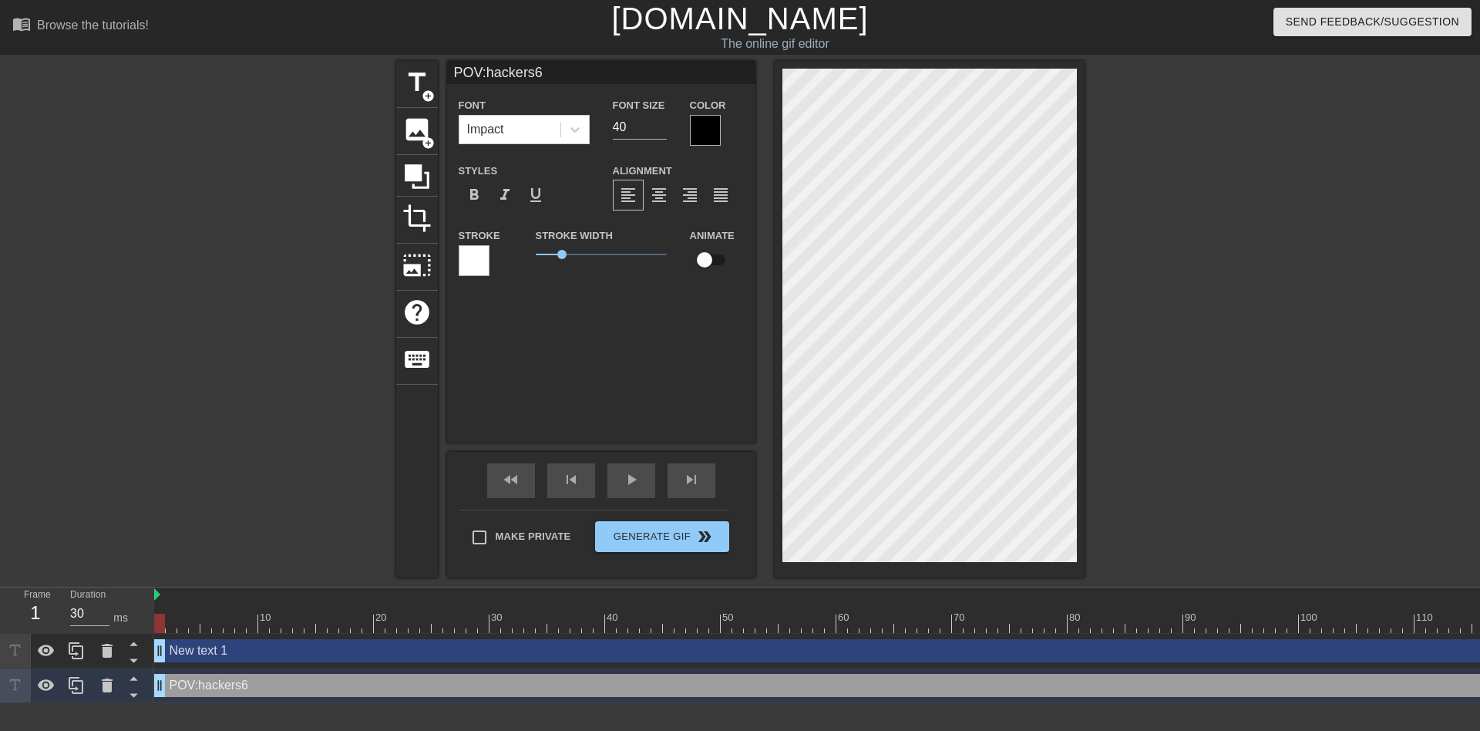
type input "POV:hackers69"
type textarea "POV:hackers69"
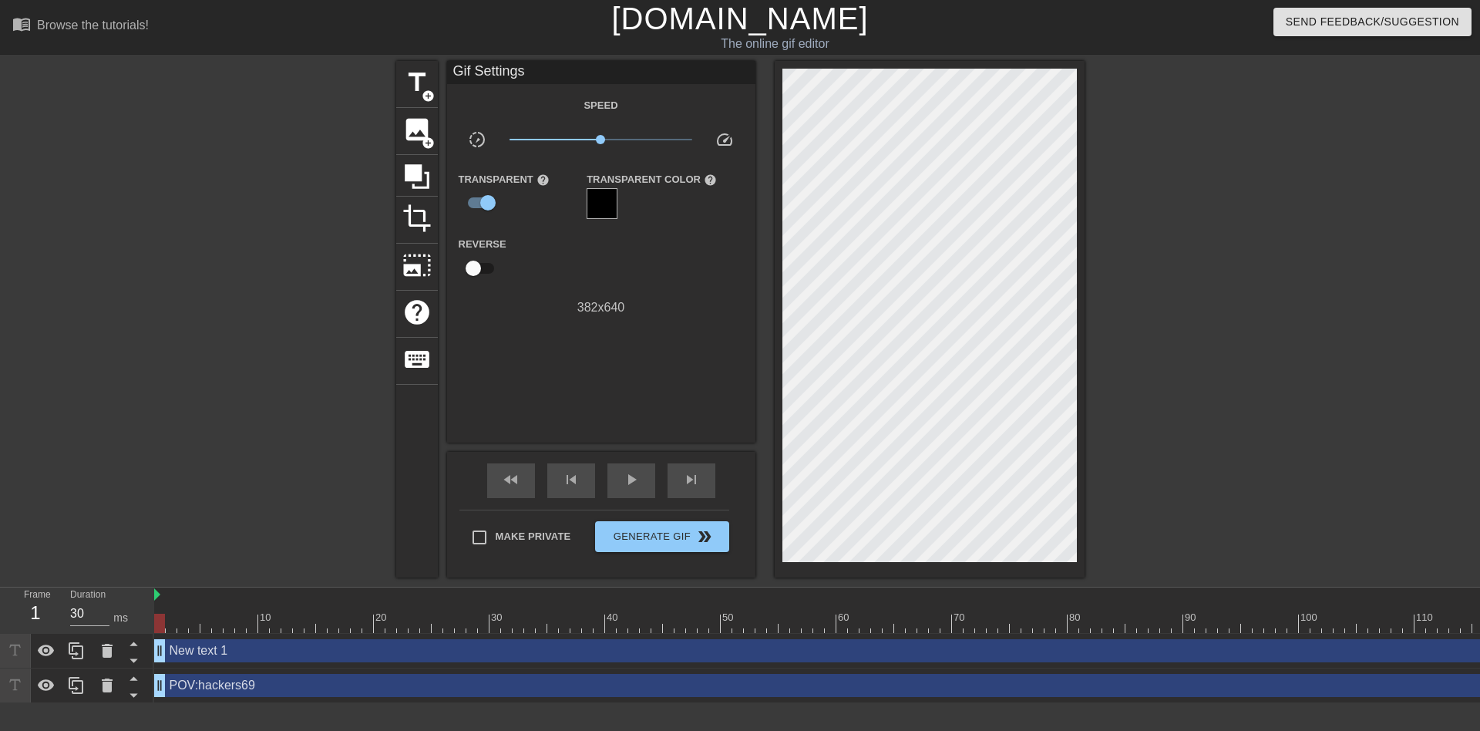
drag, startPoint x: 1164, startPoint y: 279, endPoint x: 1155, endPoint y: 279, distance: 8.5
click at [1164, 279] on div at bounding box center [1218, 292] width 231 height 462
click at [597, 194] on div at bounding box center [602, 203] width 31 height 31
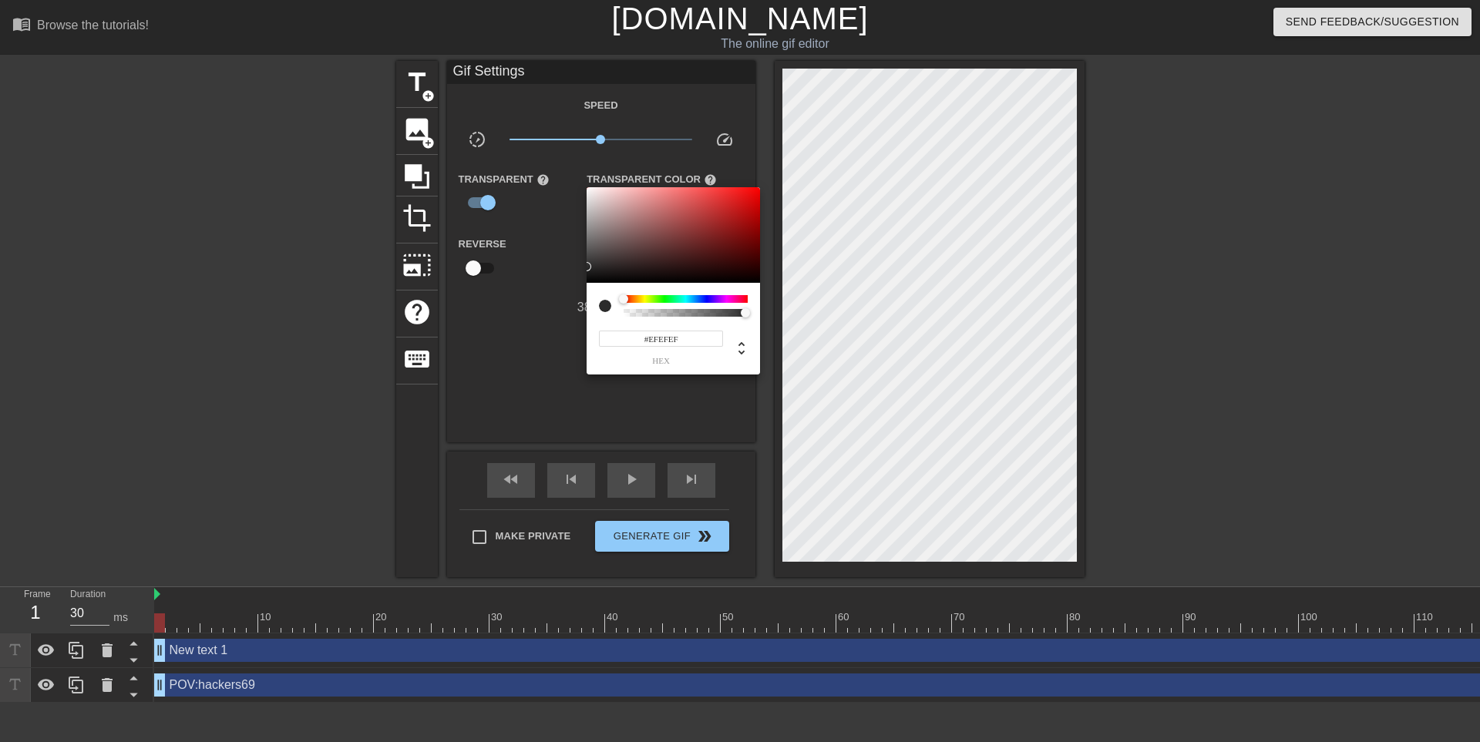
type input "#FFFFFF"
drag, startPoint x: 600, startPoint y: 257, endPoint x: 579, endPoint y: 102, distance: 156.3
click at [579, 102] on div "#FFFFFF hex" at bounding box center [740, 371] width 1480 height 742
click at [540, 285] on div at bounding box center [740, 371] width 1480 height 742
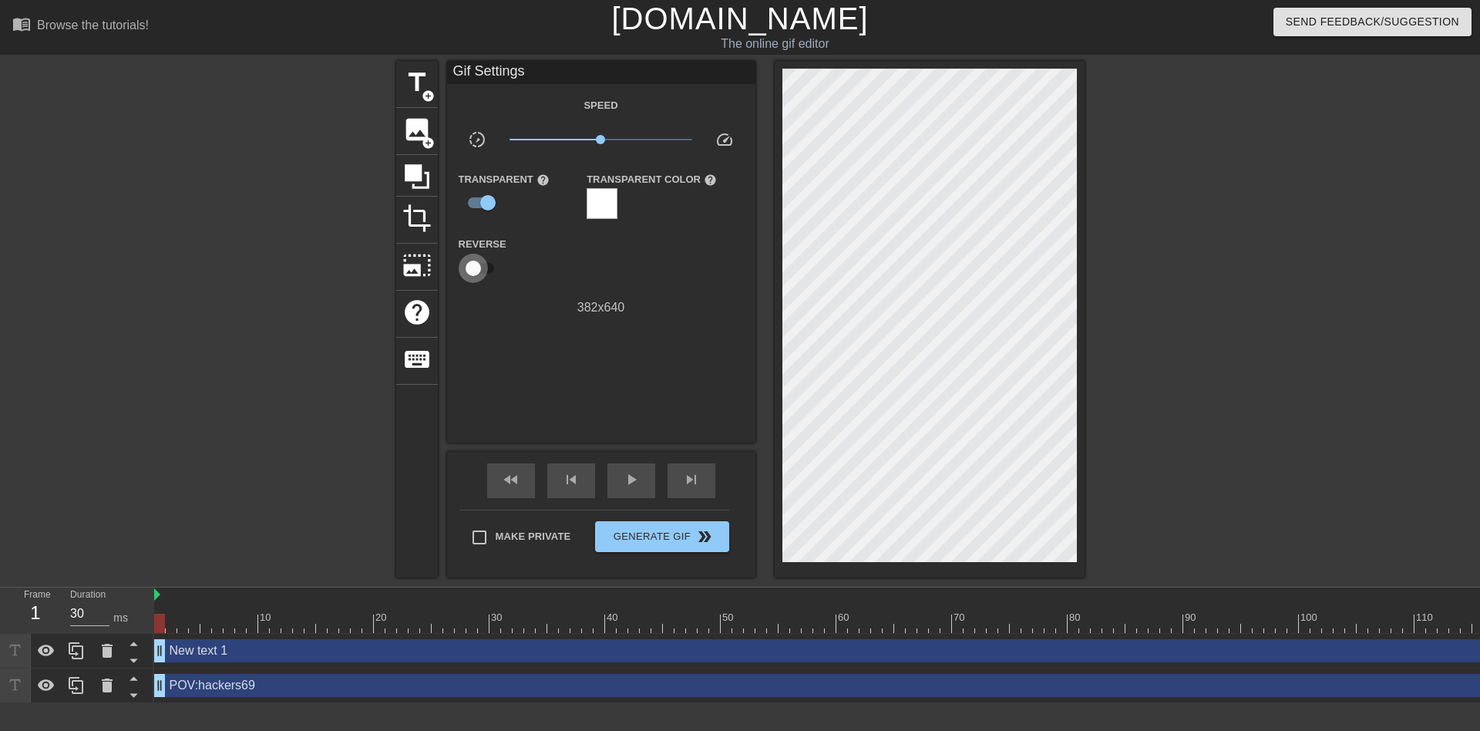
click at [482, 274] on input "checkbox" at bounding box center [473, 268] width 88 height 29
checkbox input "true"
type input "40"
click at [482, 274] on input "checkbox" at bounding box center [488, 268] width 88 height 29
checkbox input "false"
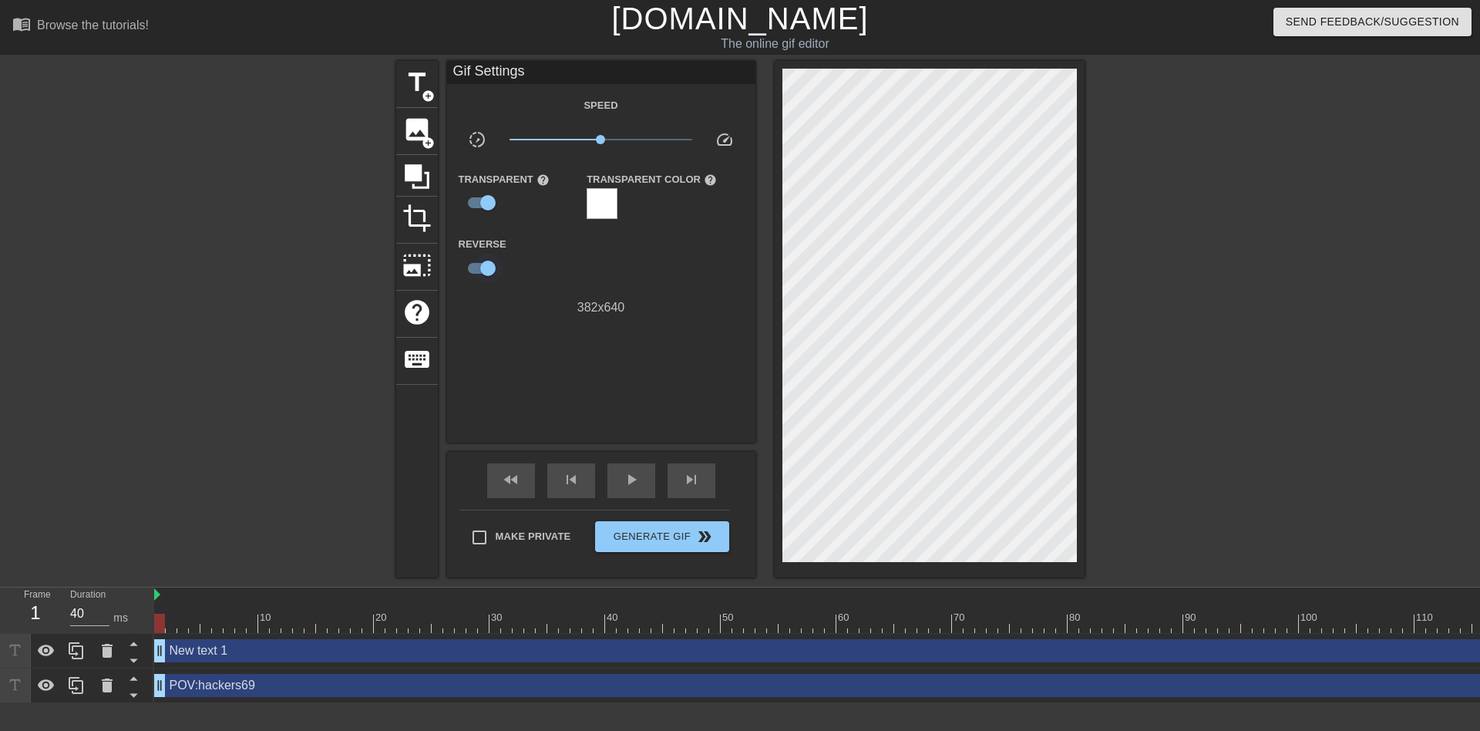
type input "30"
click at [482, 274] on input "checkbox" at bounding box center [473, 268] width 88 height 29
checkbox input "true"
type input "40"
click at [482, 274] on input "checkbox" at bounding box center [488, 268] width 88 height 29
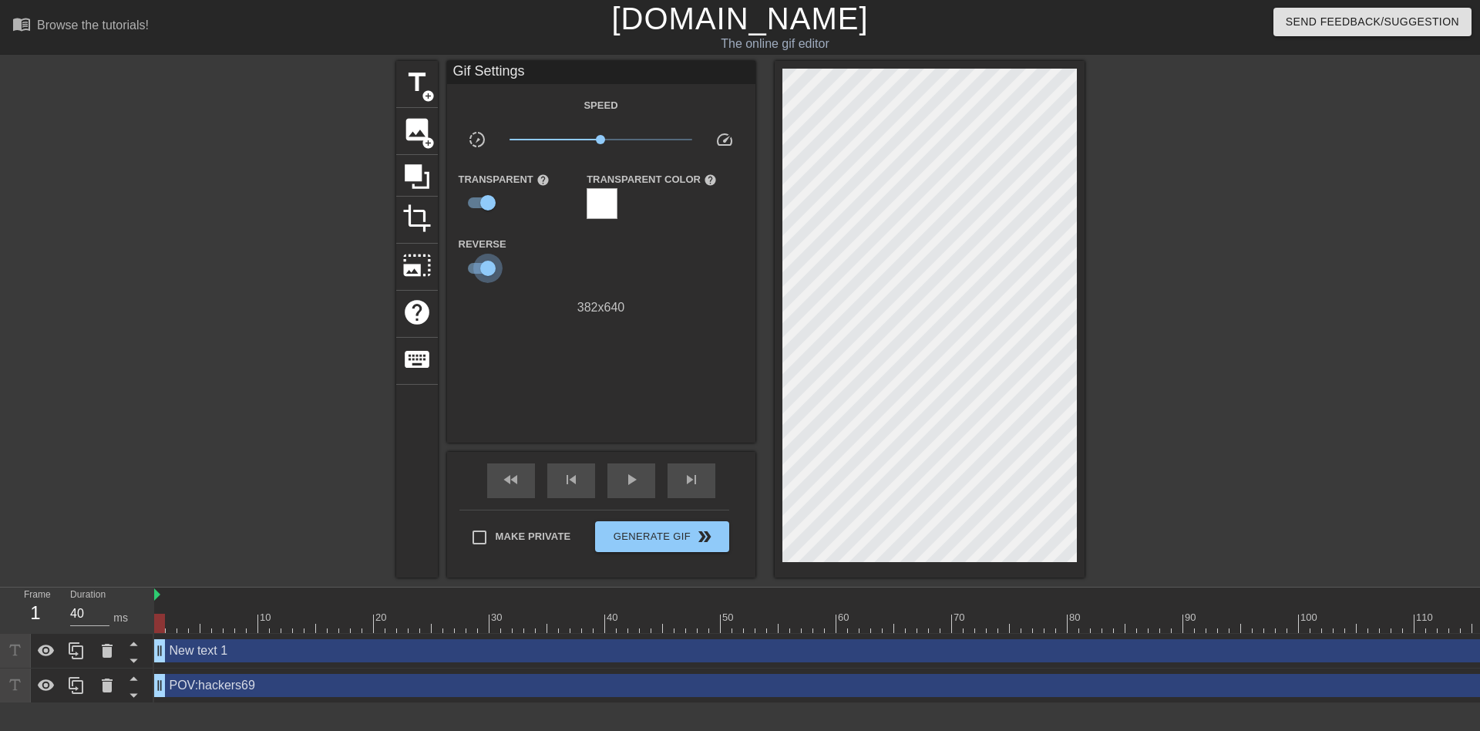
checkbox input "false"
type input "30"
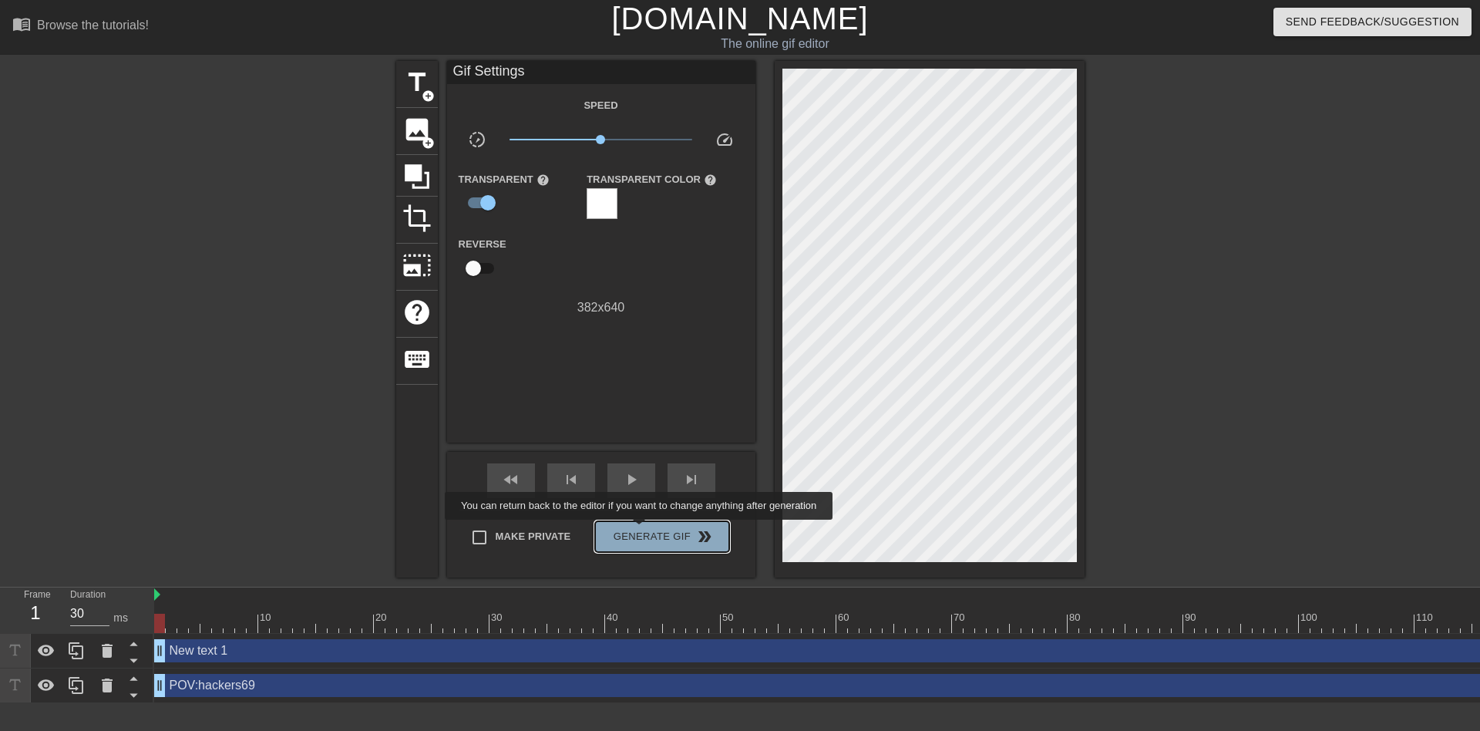
click at [640, 530] on span "Generate Gif double_arrow" at bounding box center [661, 536] width 121 height 18
